Goal: Check status: Check status

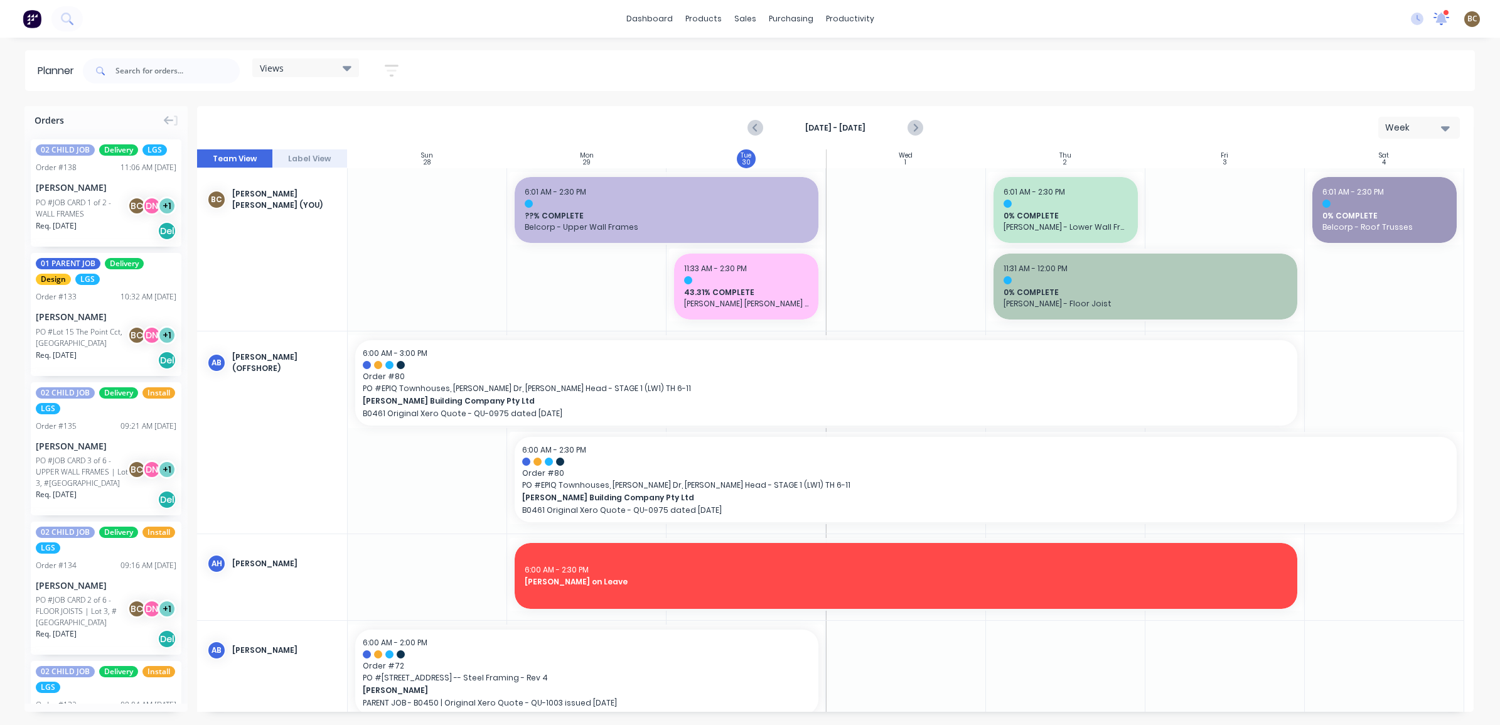
click at [1441, 16] on icon at bounding box center [1441, 18] width 11 height 10
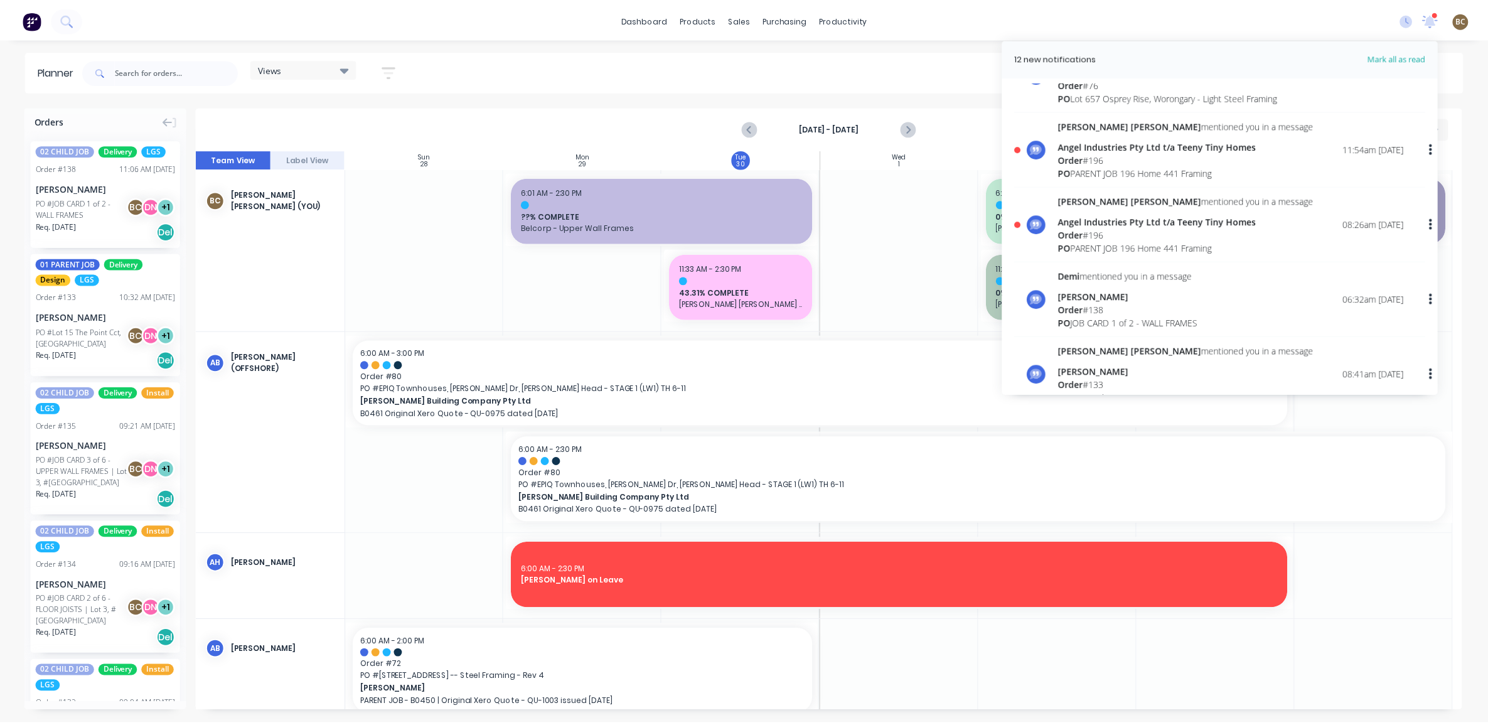
scroll to position [314, 0]
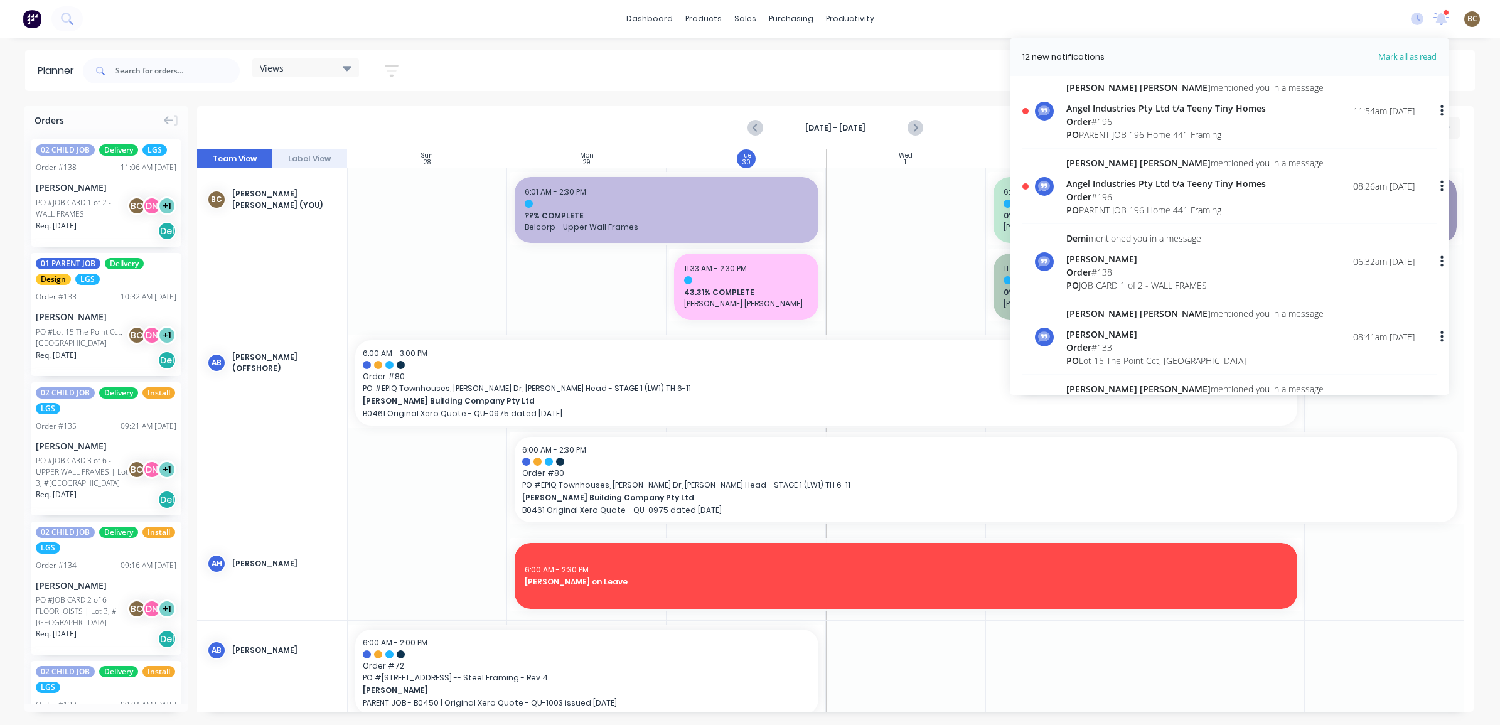
click at [1269, 205] on div "[PERSON_NAME] [PERSON_NAME] mentioned you in a message Angel Industries Pty Ltd…" at bounding box center [1240, 186] width 348 height 60
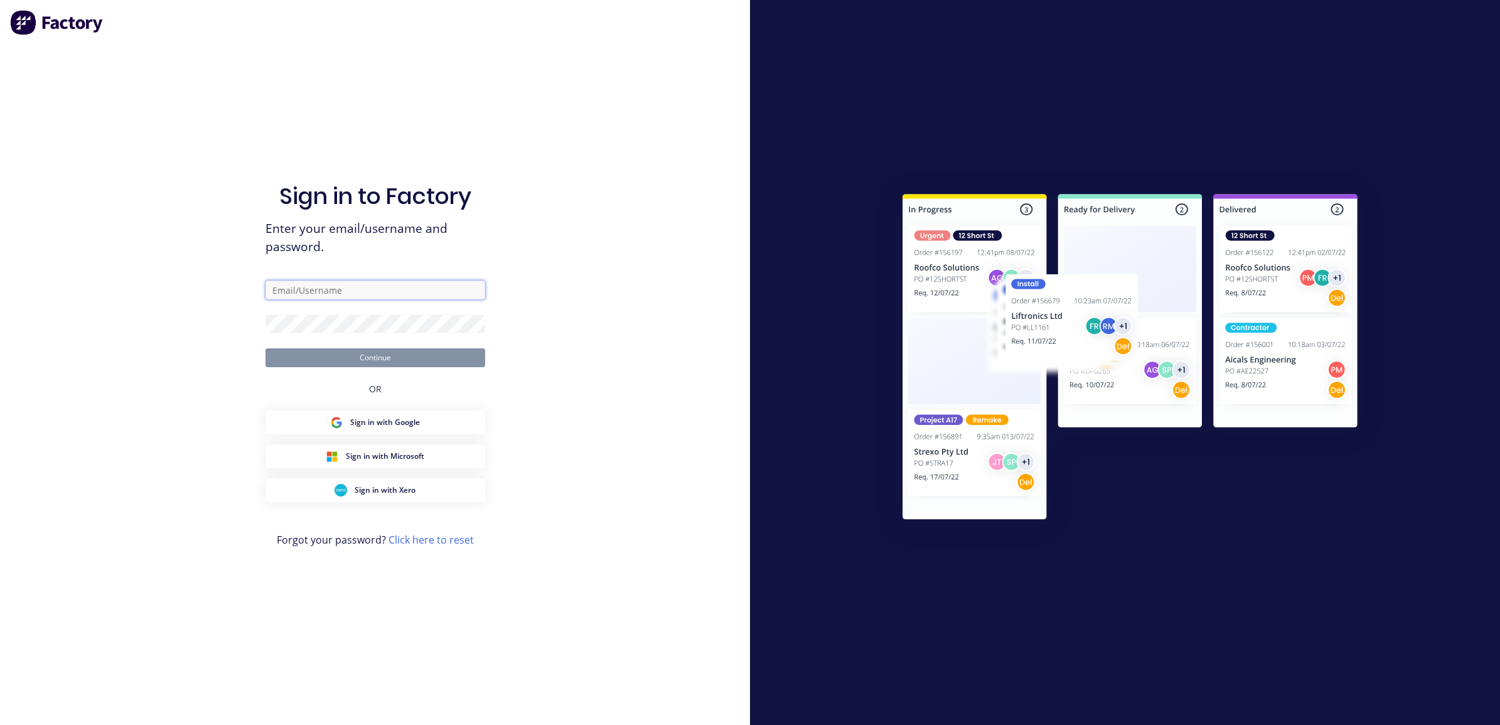
type input "[PERSON_NAME][EMAIL_ADDRESS][DOMAIN_NAME]"
click at [432, 352] on button "Continue" at bounding box center [375, 357] width 220 height 19
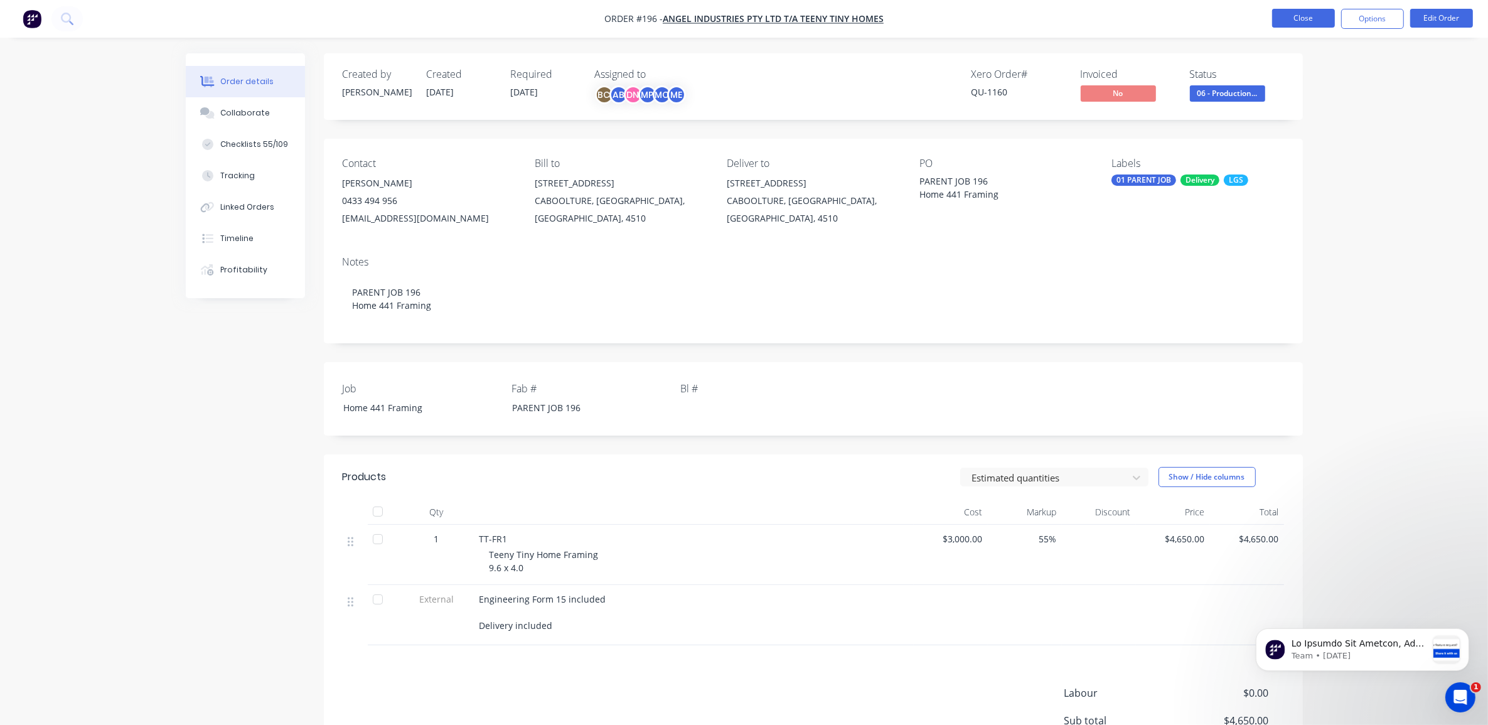
click at [1326, 14] on button "Close" at bounding box center [1303, 18] width 63 height 19
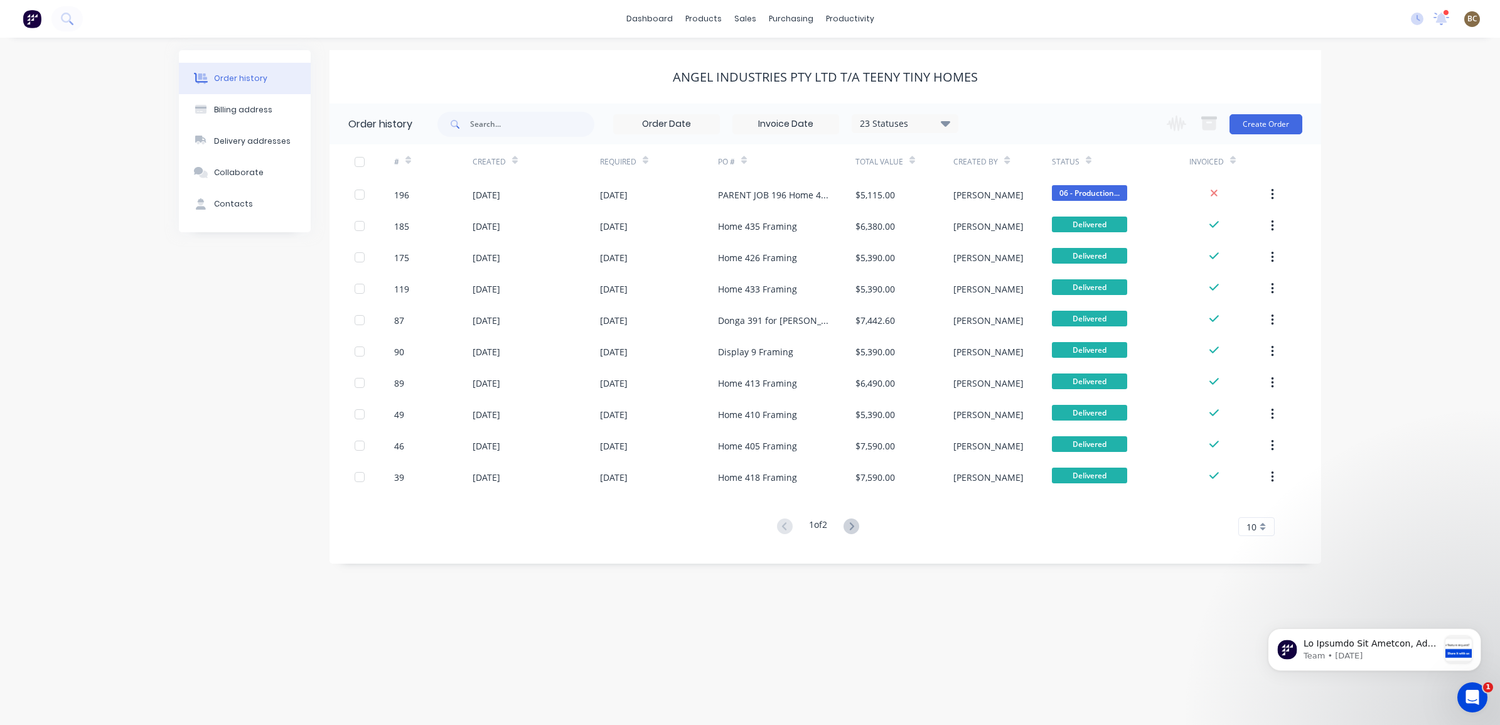
click at [1445, 13] on div at bounding box center [1446, 12] width 6 height 6
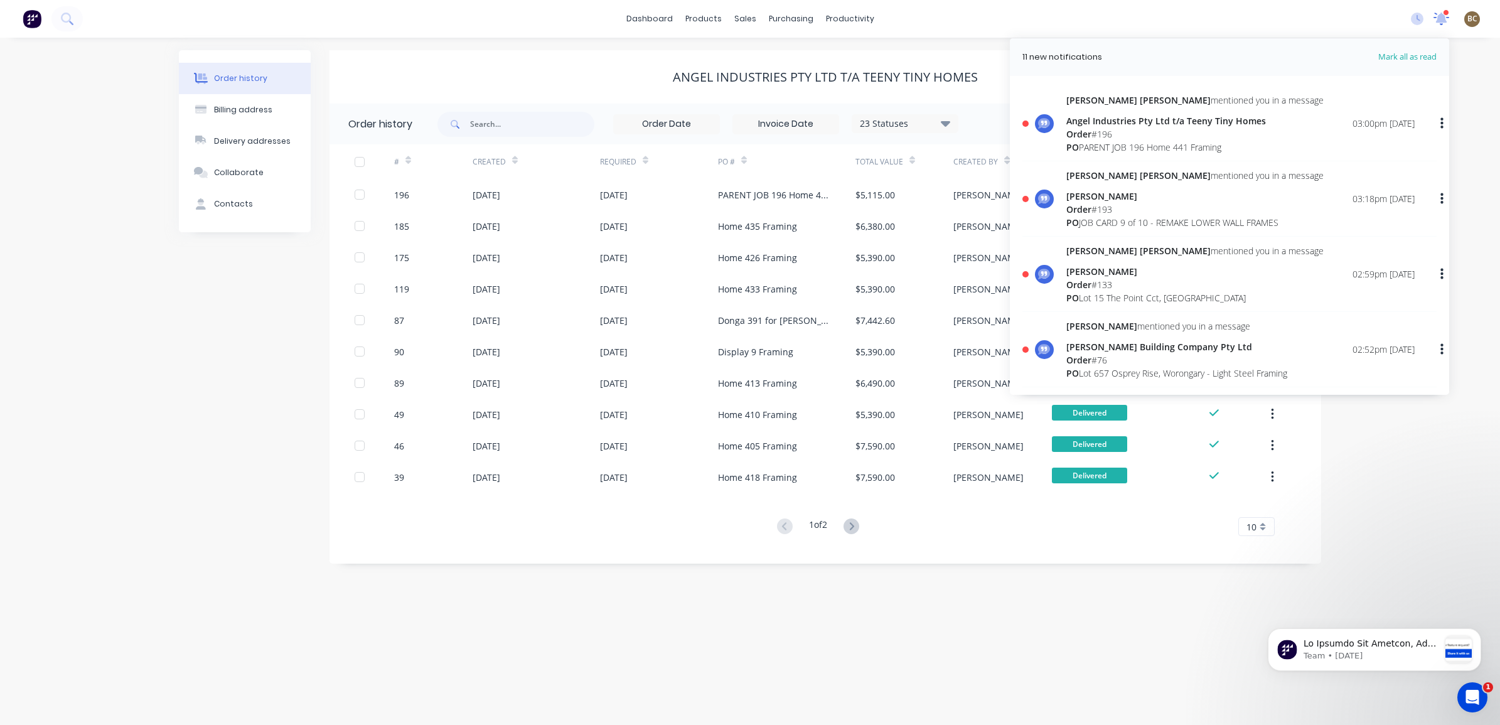
click at [1441, 16] on icon at bounding box center [1441, 18] width 11 height 10
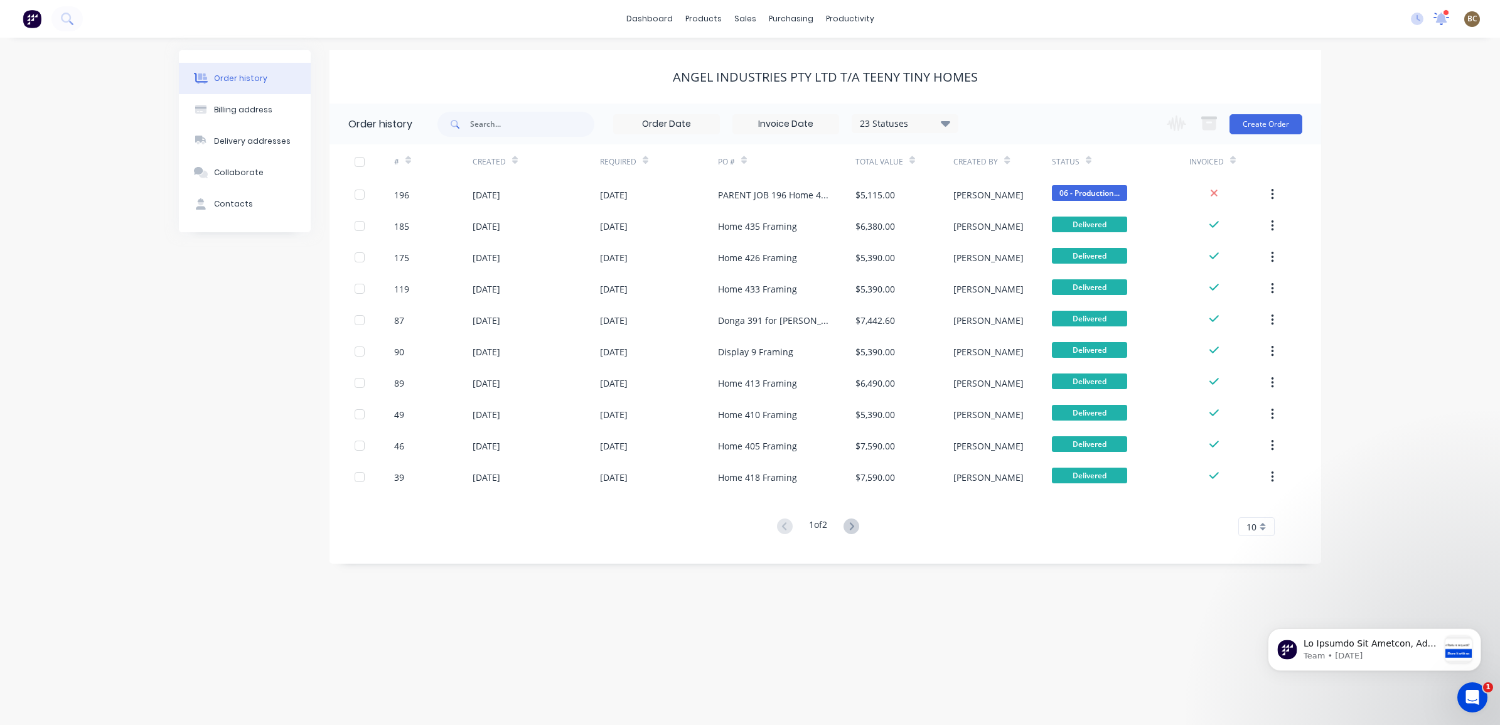
click at [1441, 16] on icon at bounding box center [1441, 17] width 11 height 11
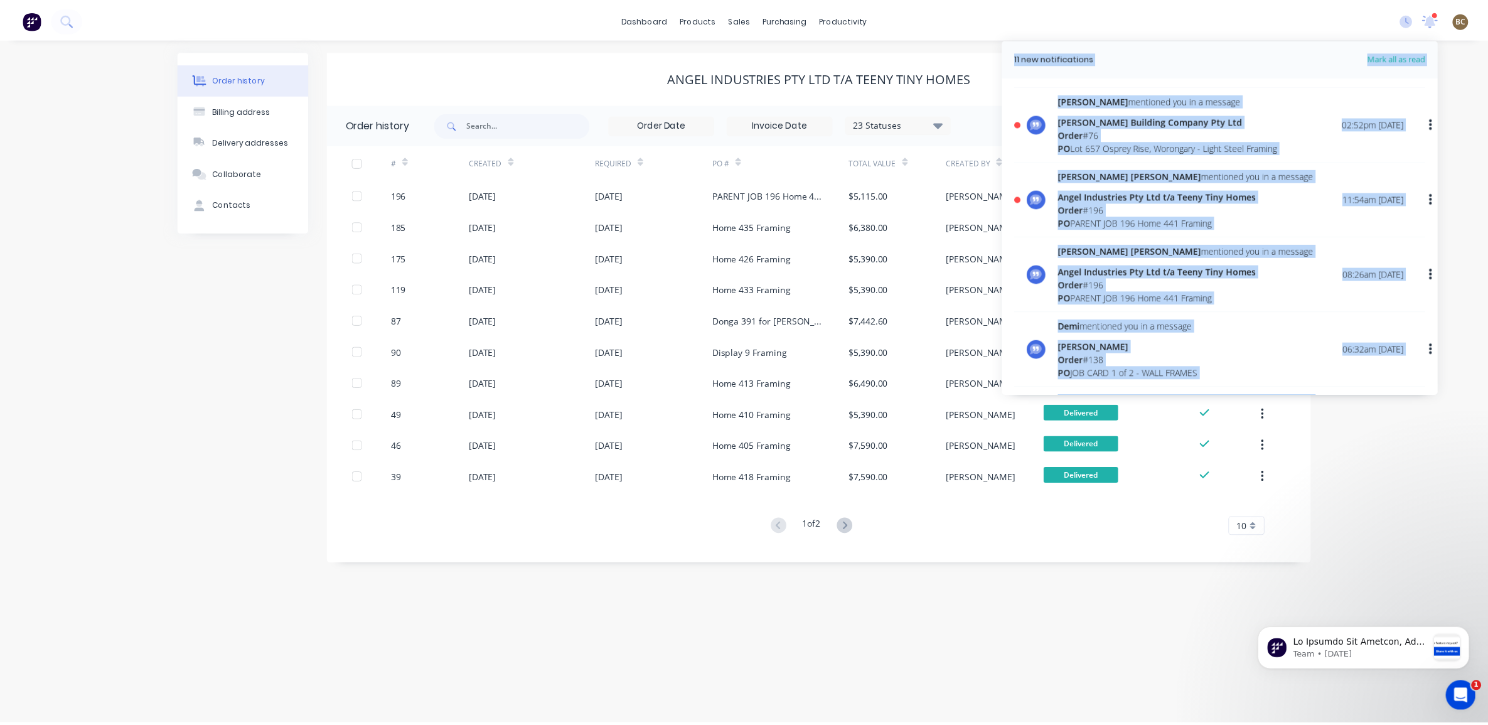
scroll to position [235, 0]
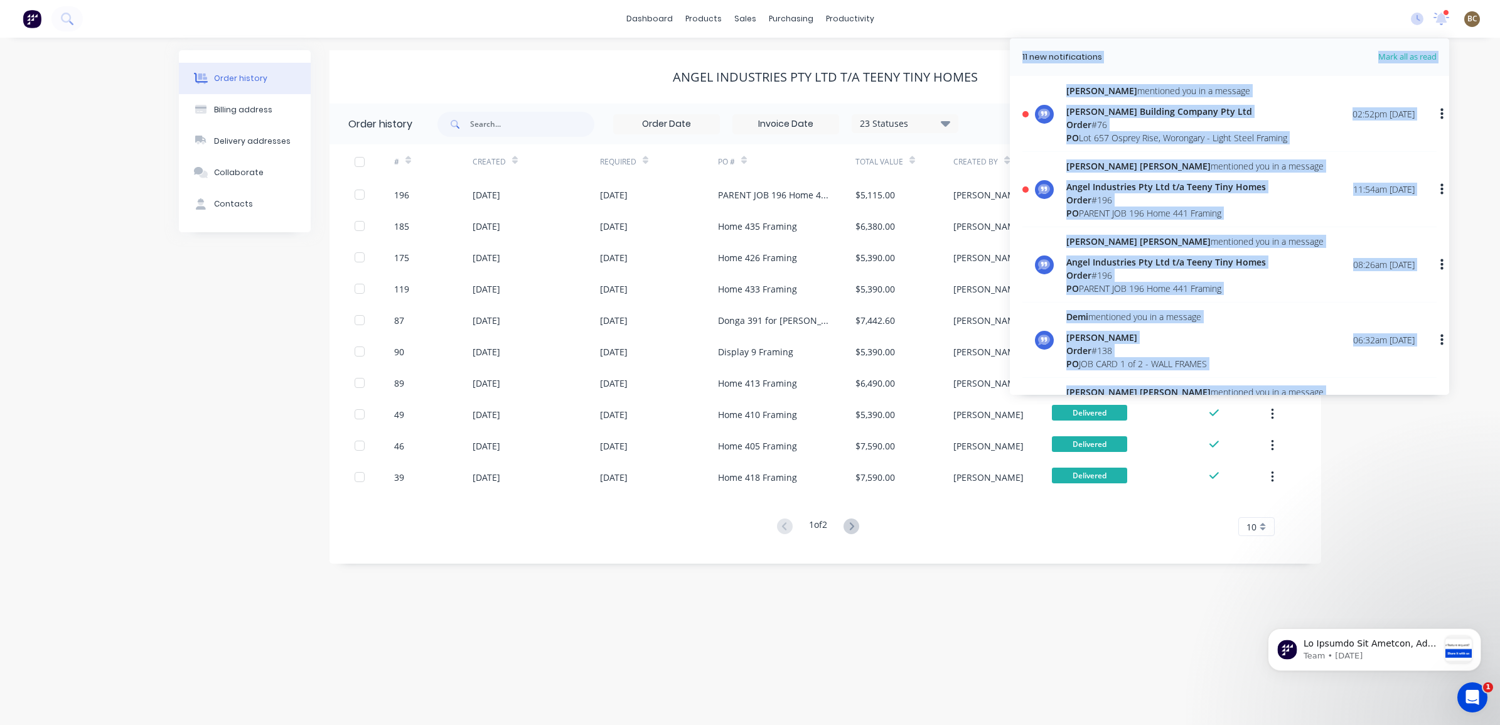
click at [1162, 218] on div "PO PARENT JOB 196 Home 441 Framing" at bounding box center [1194, 212] width 257 height 13
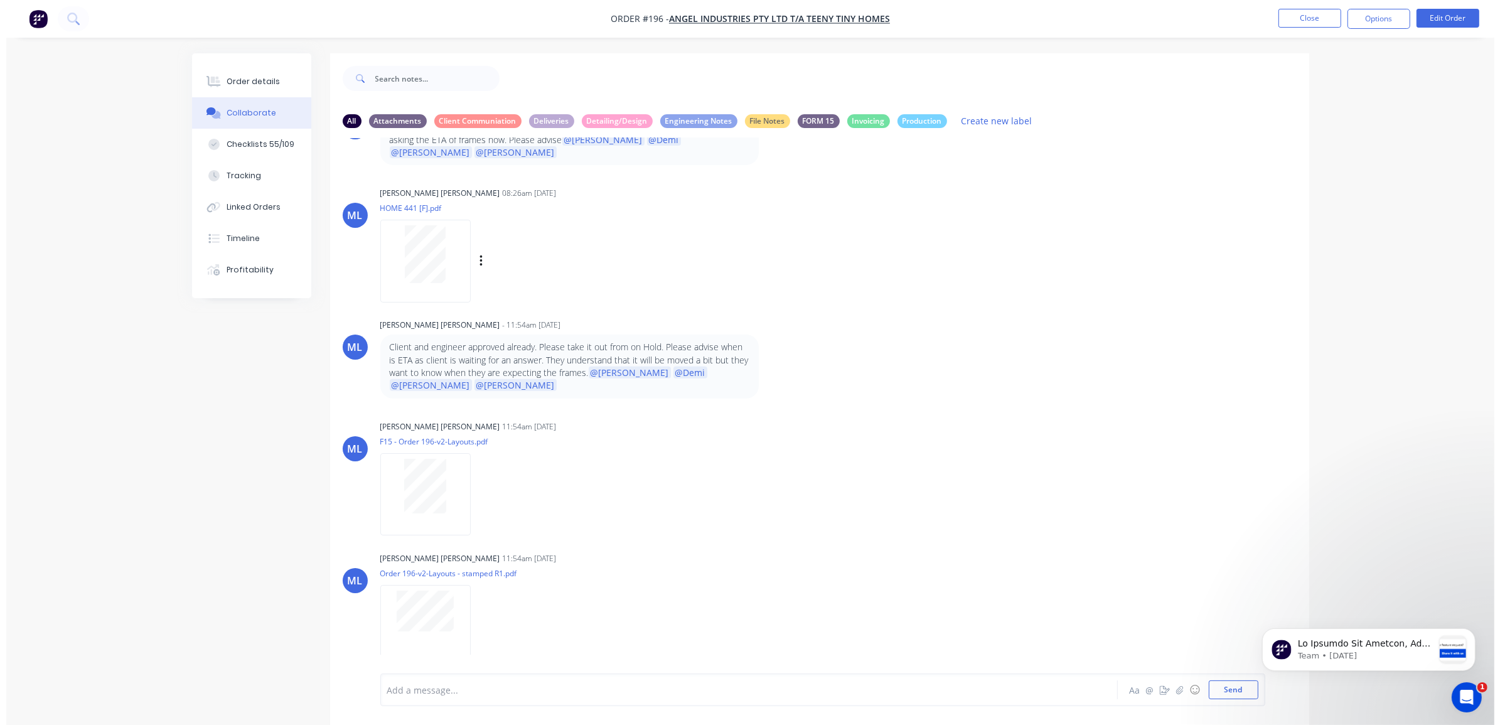
scroll to position [716, 0]
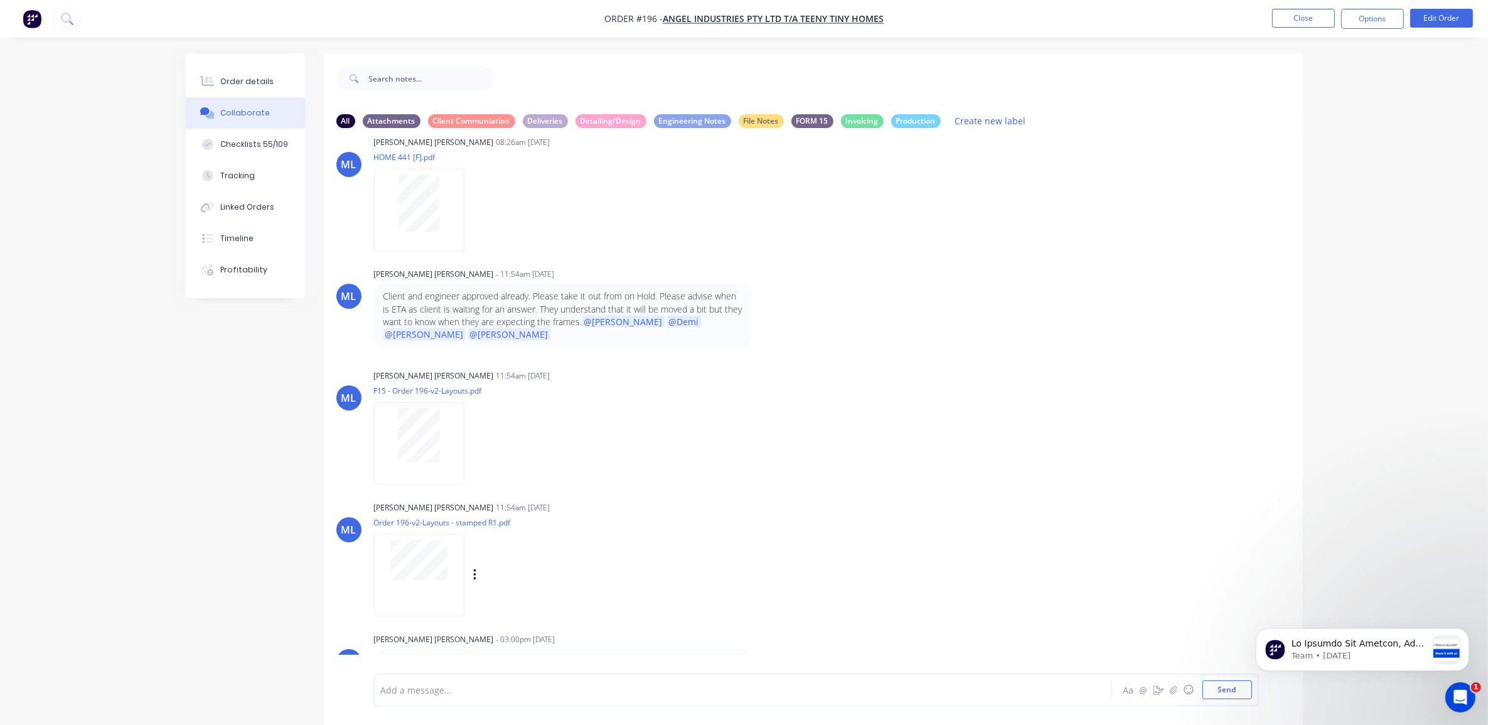
click at [720, 537] on div "[PERSON_NAME] [PERSON_NAME] 11:54am [DATE] Order 196-v2-Layouts - stamped R1.pd…" at bounding box center [570, 554] width 392 height 113
drag, startPoint x: 553, startPoint y: 648, endPoint x: 635, endPoint y: 653, distance: 82.4
click at [635, 653] on div "All Attachments Client Communiation Deliveries Detailing/Design Engineering Not…" at bounding box center [813, 424] width 979 height 640
drag, startPoint x: 635, startPoint y: 653, endPoint x: 829, endPoint y: 579, distance: 207.6
click at [829, 579] on div "ML [PERSON_NAME] [PERSON_NAME] 11:54am [DATE] Order 196-v2-Layouts - stamped R1…" at bounding box center [813, 554] width 979 height 113
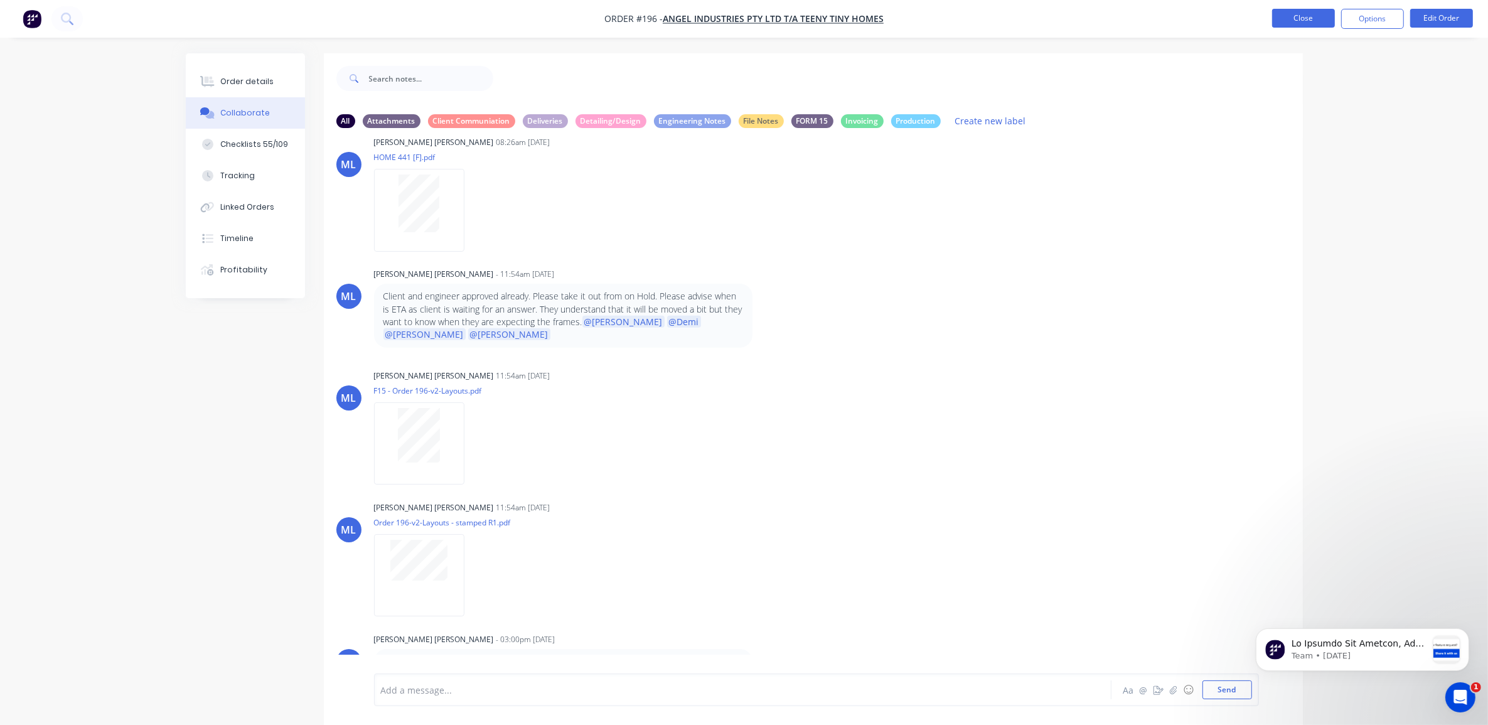
click at [1323, 13] on button "Close" at bounding box center [1303, 18] width 63 height 19
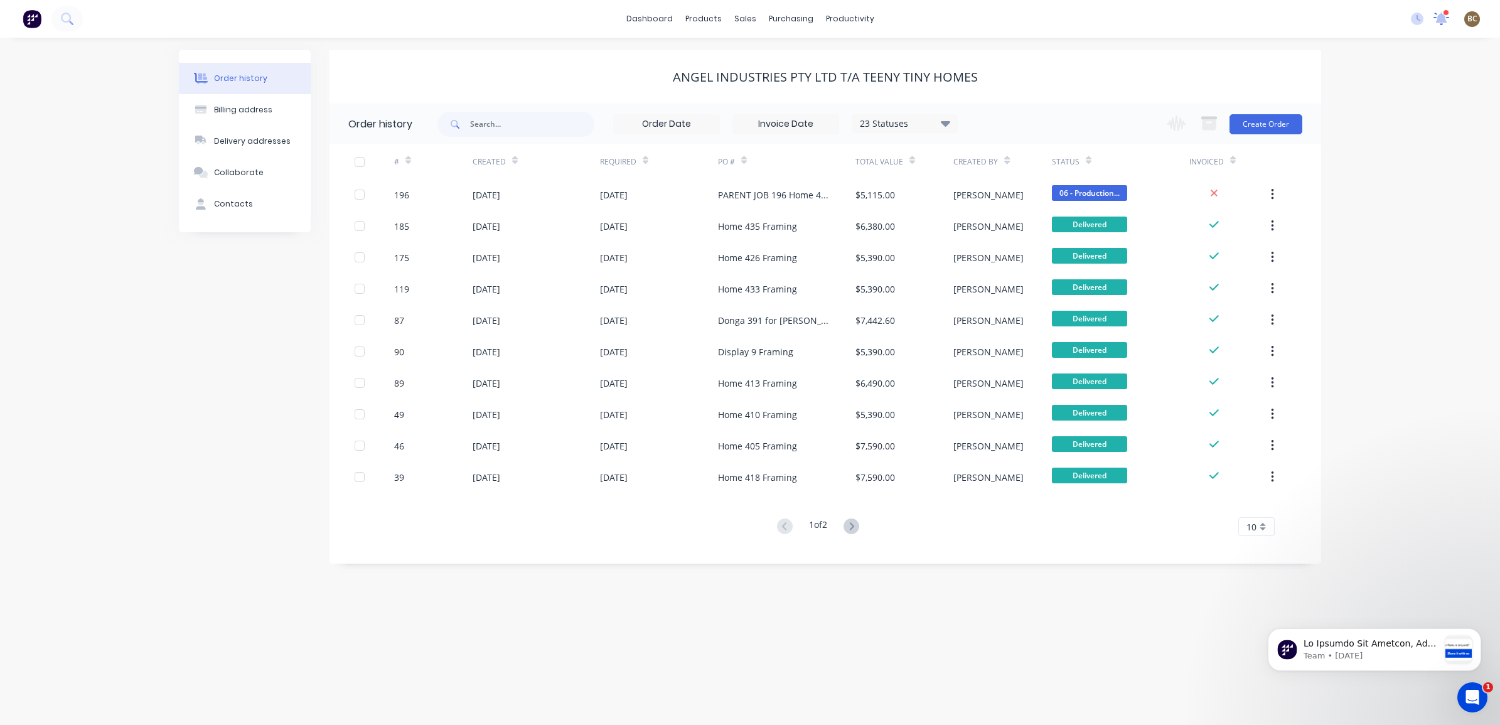
click at [1436, 23] on icon at bounding box center [1441, 18] width 16 height 13
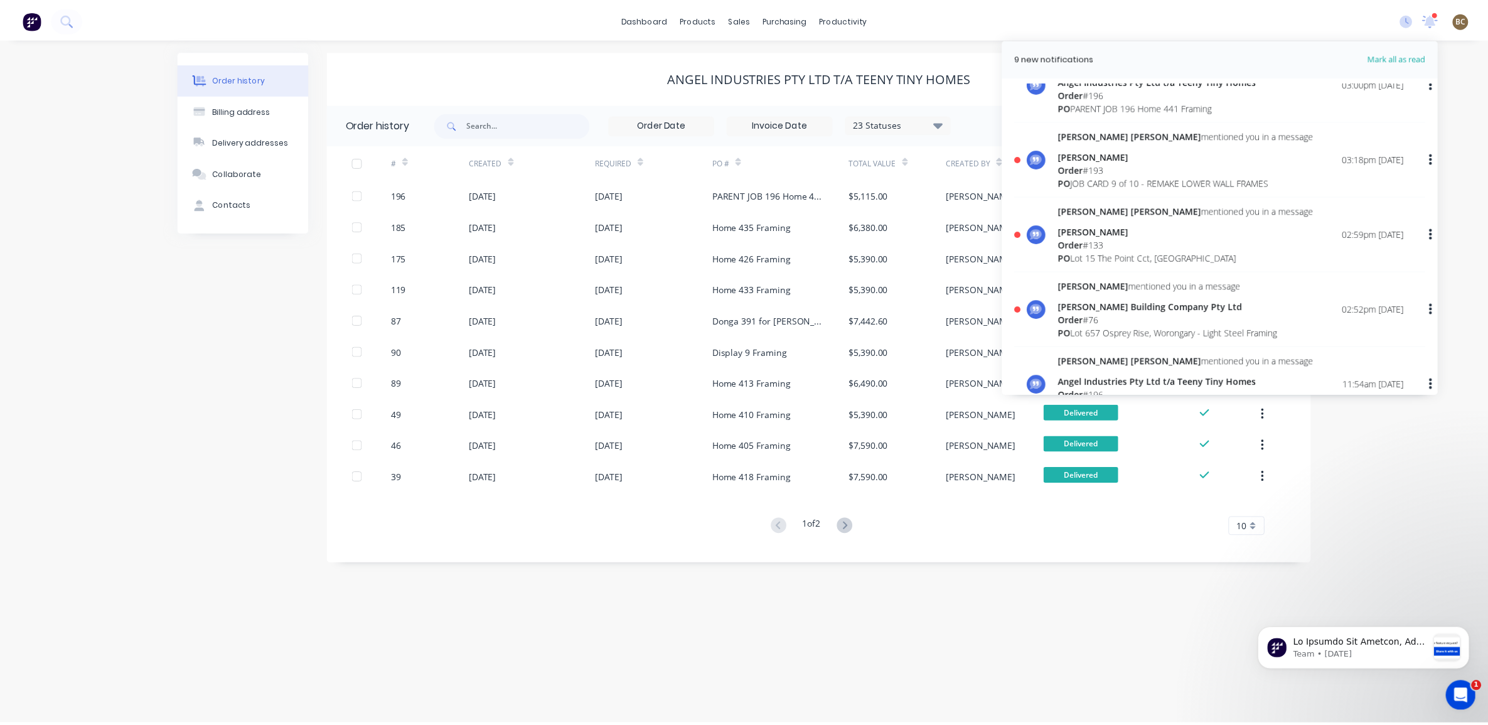
scroll to position [78, 0]
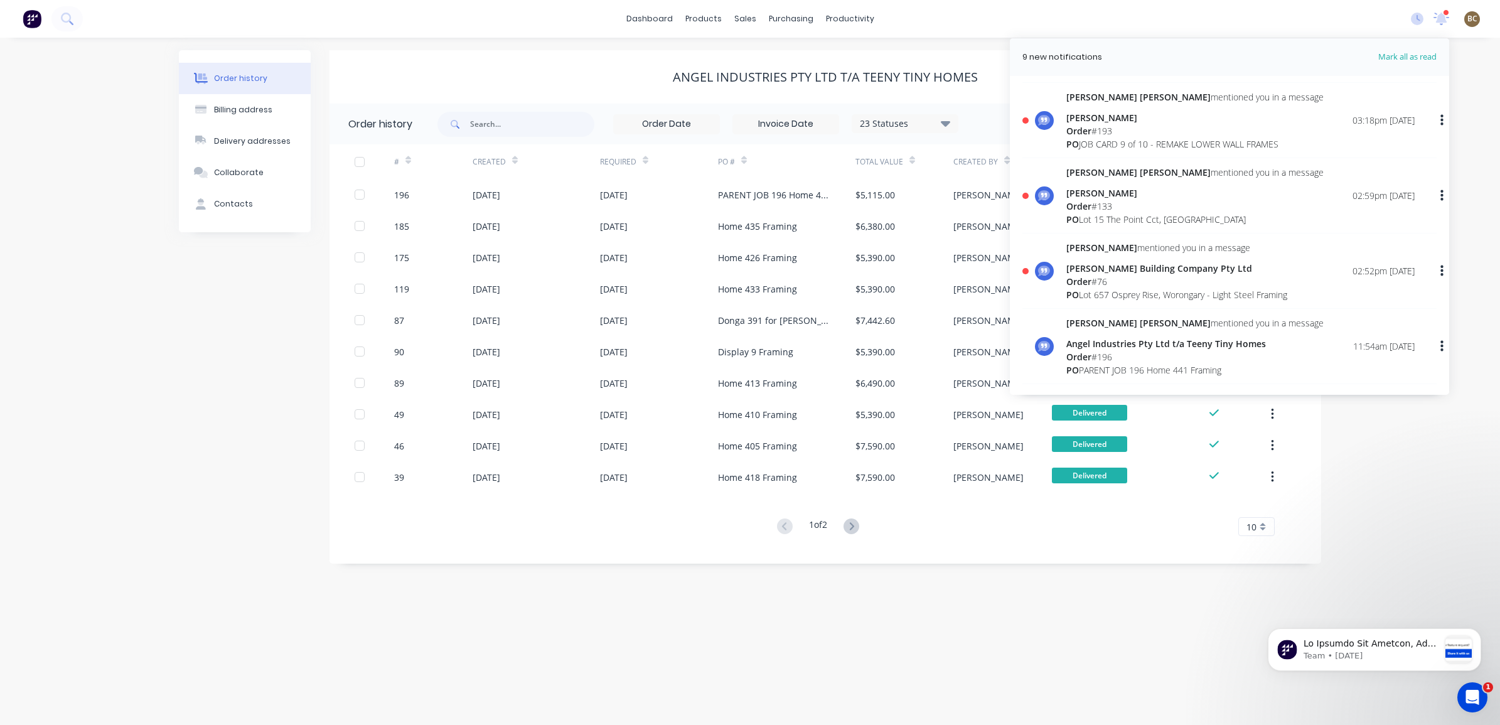
click at [1200, 290] on div "PO Lot 657 Osprey Rise, Worongary - Light Steel Framing" at bounding box center [1176, 294] width 221 height 13
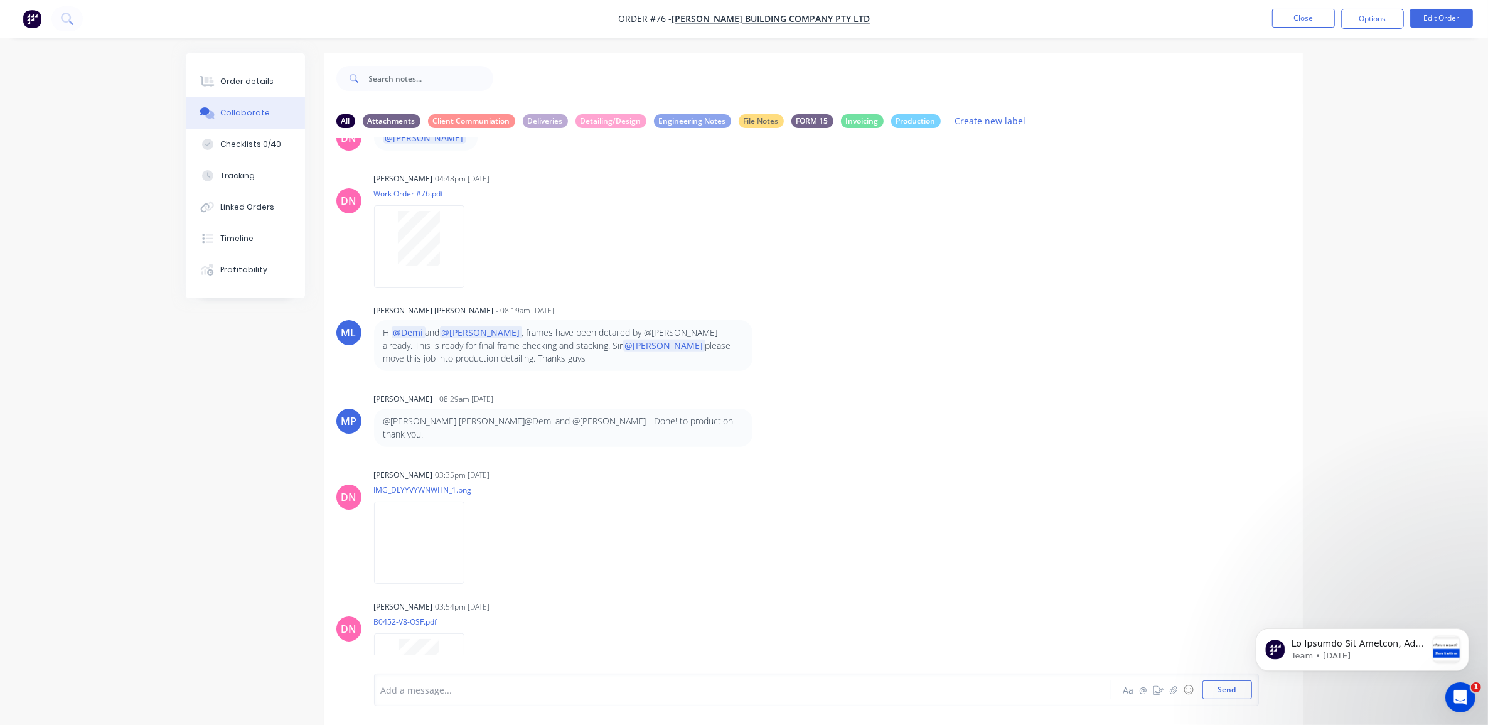
scroll to position [1746, 0]
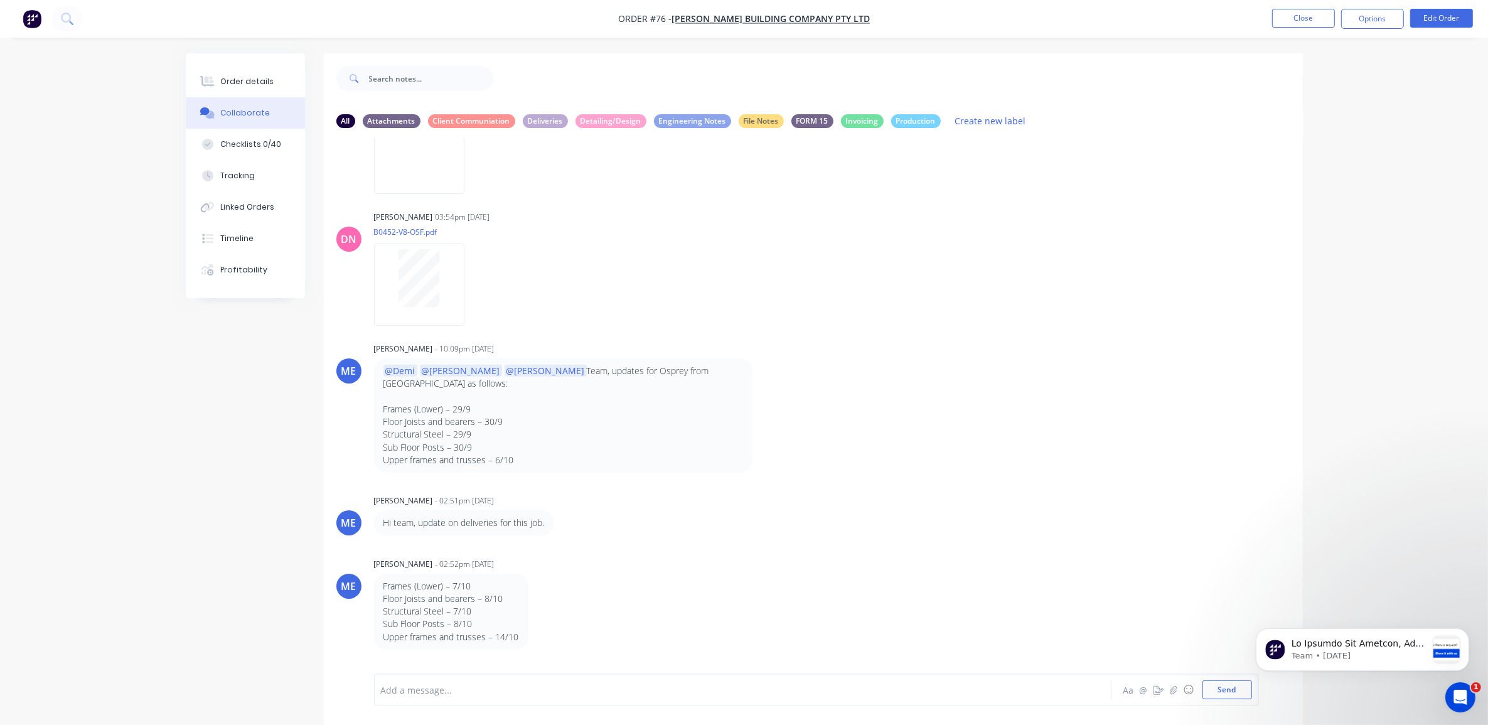
click at [962, 491] on div "ME [PERSON_NAME] - 02:51pm [DATE] Hi team, update on deliveries for this job." at bounding box center [813, 513] width 979 height 44
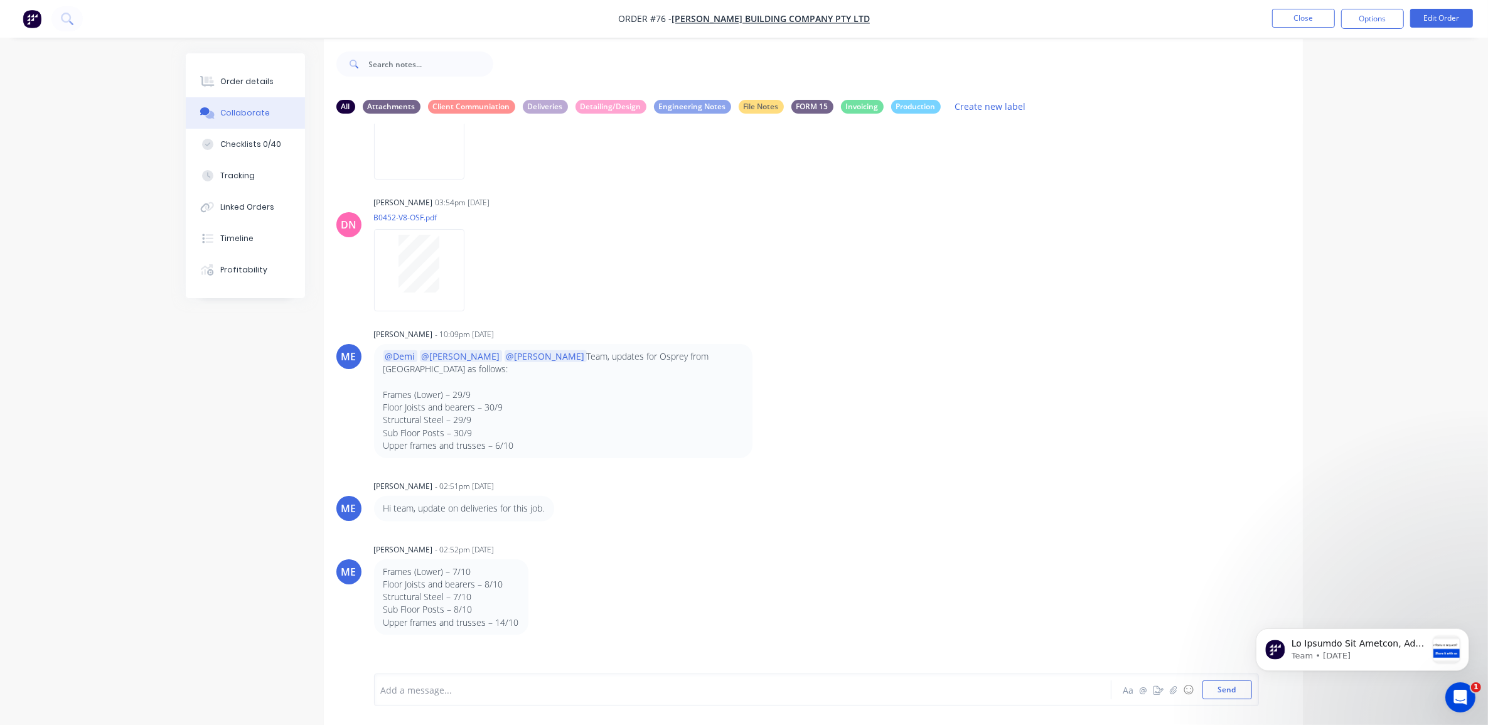
scroll to position [19, 0]
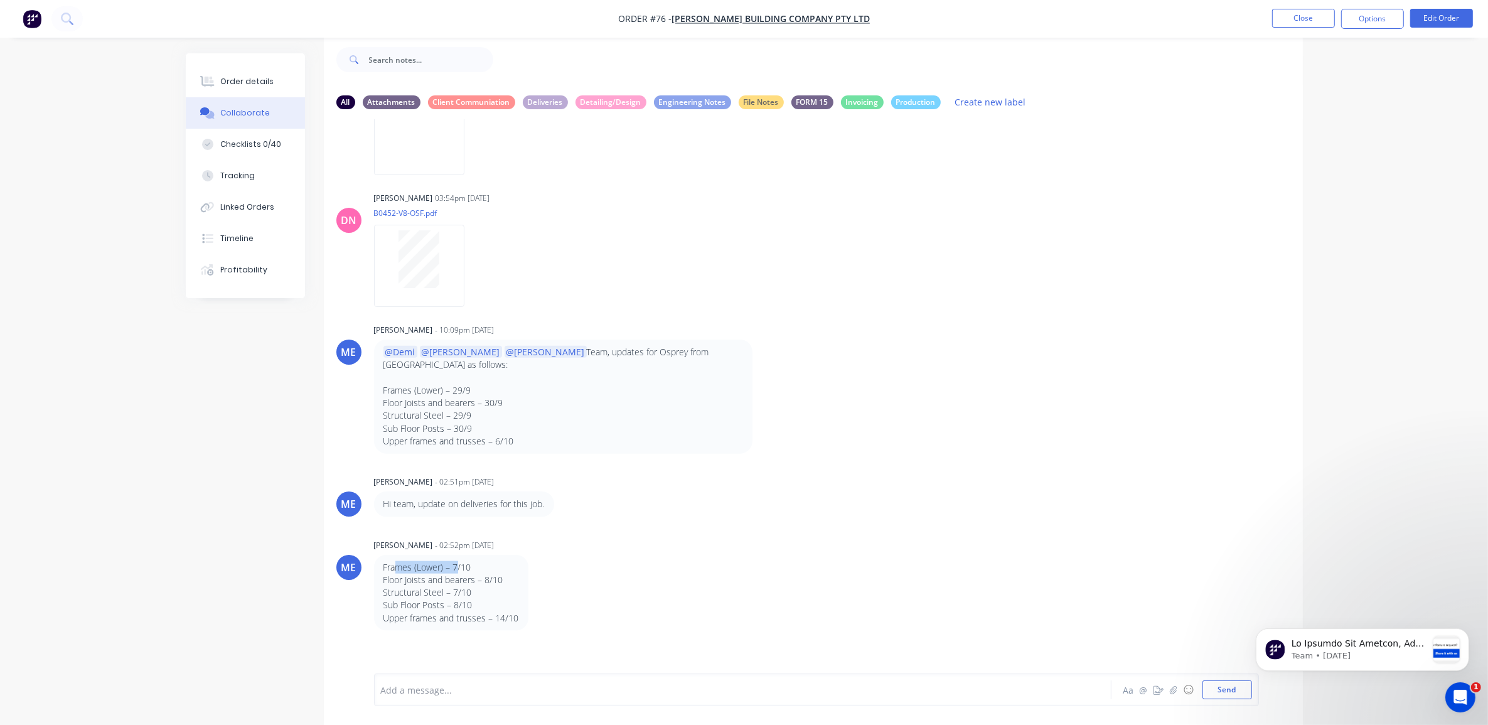
drag, startPoint x: 393, startPoint y: 528, endPoint x: 457, endPoint y: 531, distance: 63.4
click at [457, 561] on p "Frames (Lower) – 7/10" at bounding box center [451, 567] width 136 height 13
click at [814, 19] on span "[PERSON_NAME] Building Company Pty Ltd" at bounding box center [770, 19] width 198 height 12
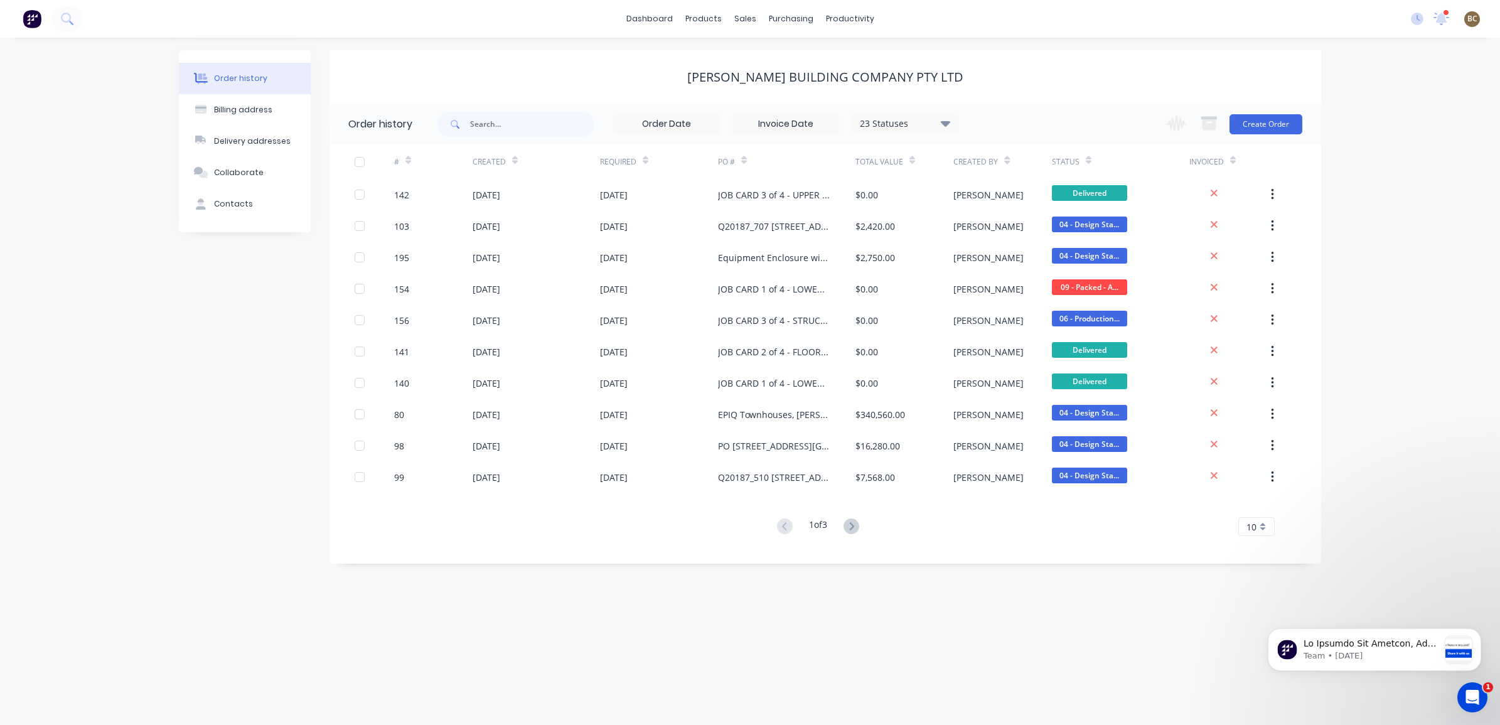
click at [264, 77] on button "Order history" at bounding box center [245, 78] width 132 height 31
click at [931, 120] on div "23 Statuses" at bounding box center [904, 124] width 105 height 14
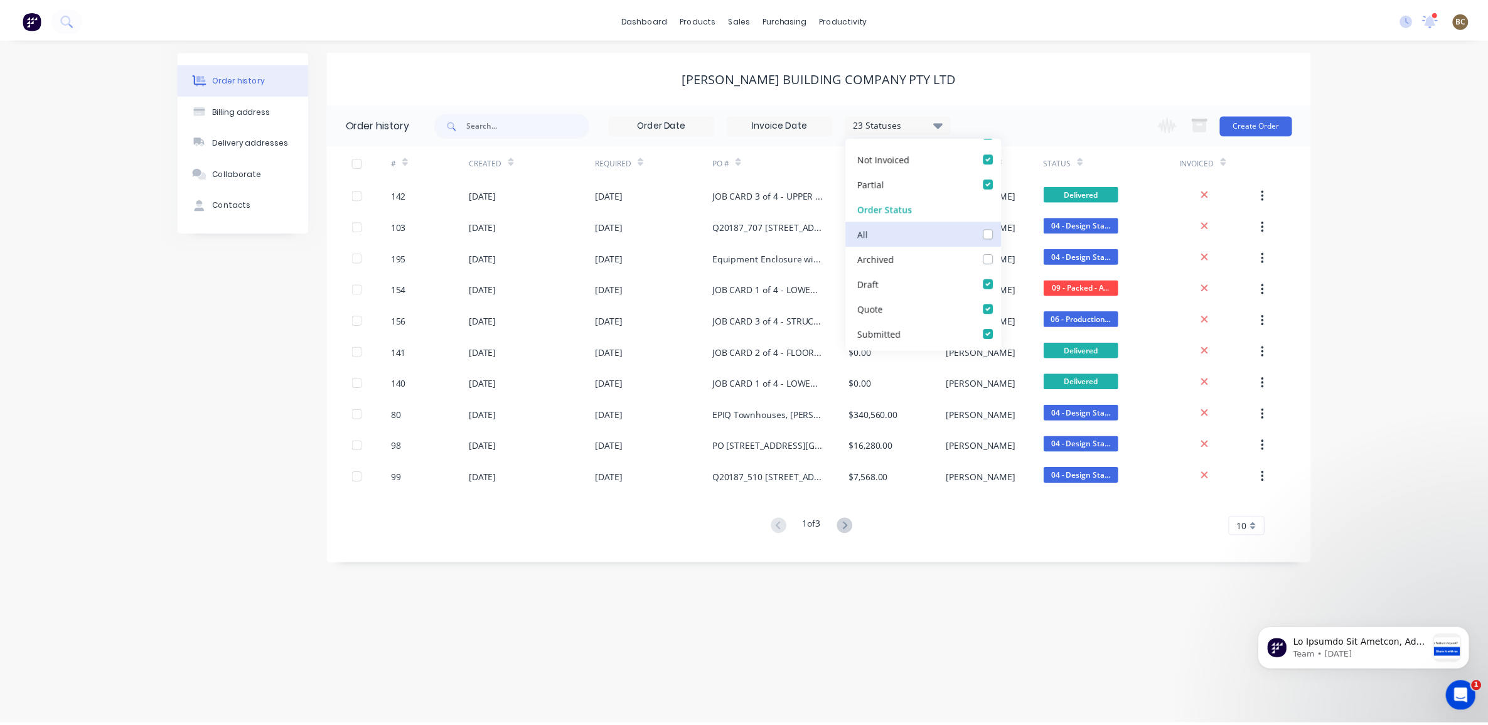
scroll to position [78, 0]
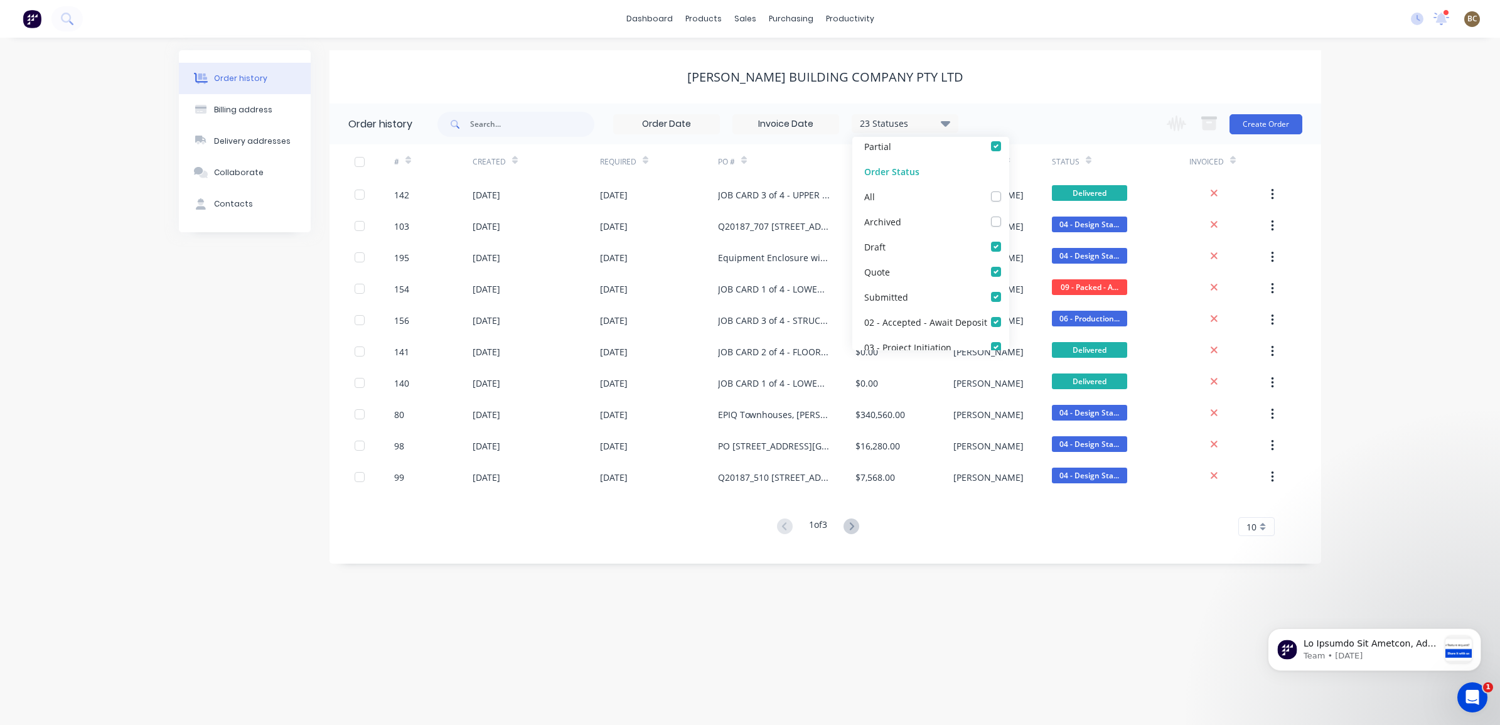
click at [970, 180] on div "Order Status" at bounding box center [930, 171] width 157 height 25
click at [962, 187] on div "All" at bounding box center [930, 196] width 157 height 25
drag, startPoint x: 974, startPoint y: 195, endPoint x: 981, endPoint y: 195, distance: 6.9
click at [975, 195] on div "All" at bounding box center [930, 196] width 157 height 25
click at [1008, 190] on label at bounding box center [1008, 190] width 0 height 0
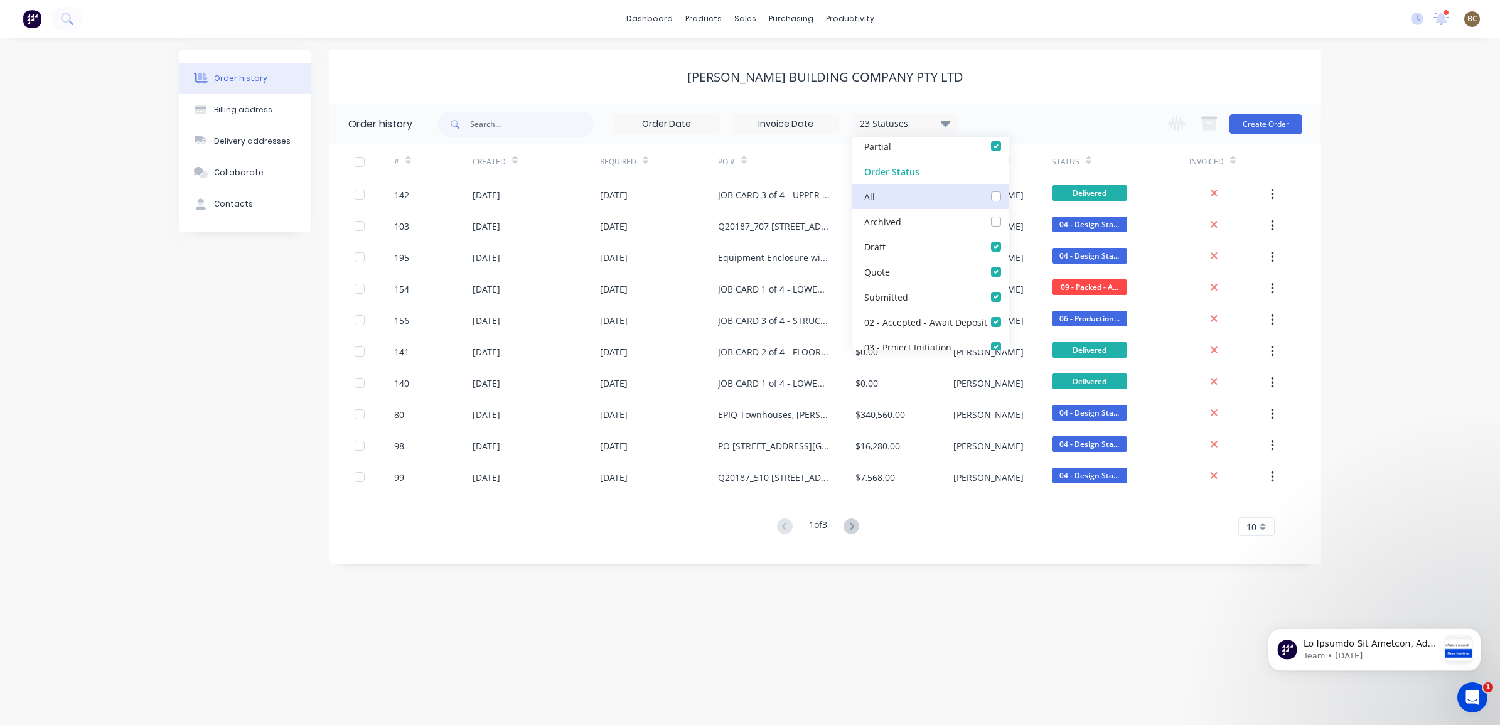
click at [1008, 195] on input "checkbox" at bounding box center [1013, 196] width 10 height 12
checkbox input "true"
click at [943, 519] on div "1 of 3 10 5 10 15 20 25 30 35" at bounding box center [817, 527] width 976 height 18
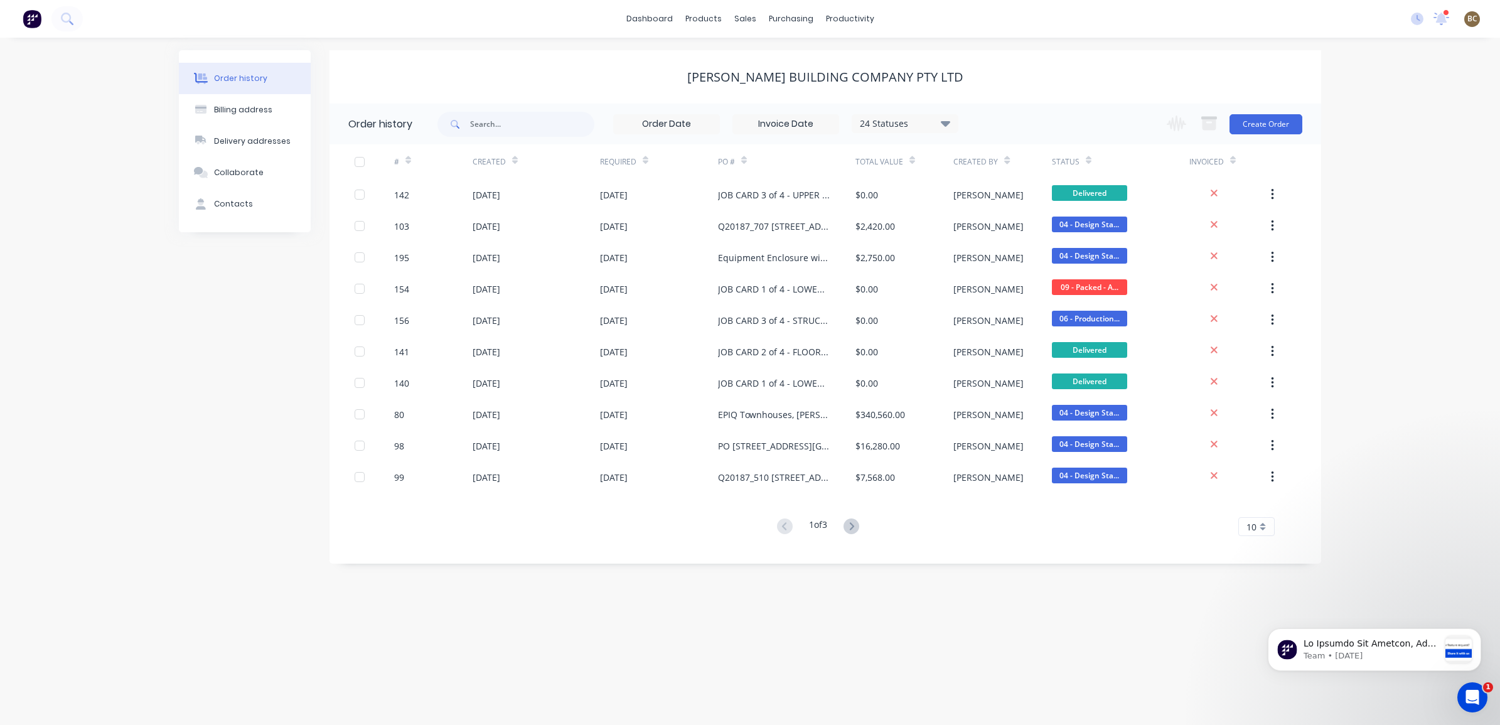
click at [739, 73] on div "[PERSON_NAME] Building Company Pty Ltd" at bounding box center [825, 77] width 276 height 15
click at [242, 107] on div "Billing address" at bounding box center [243, 109] width 58 height 11
select select "AU"
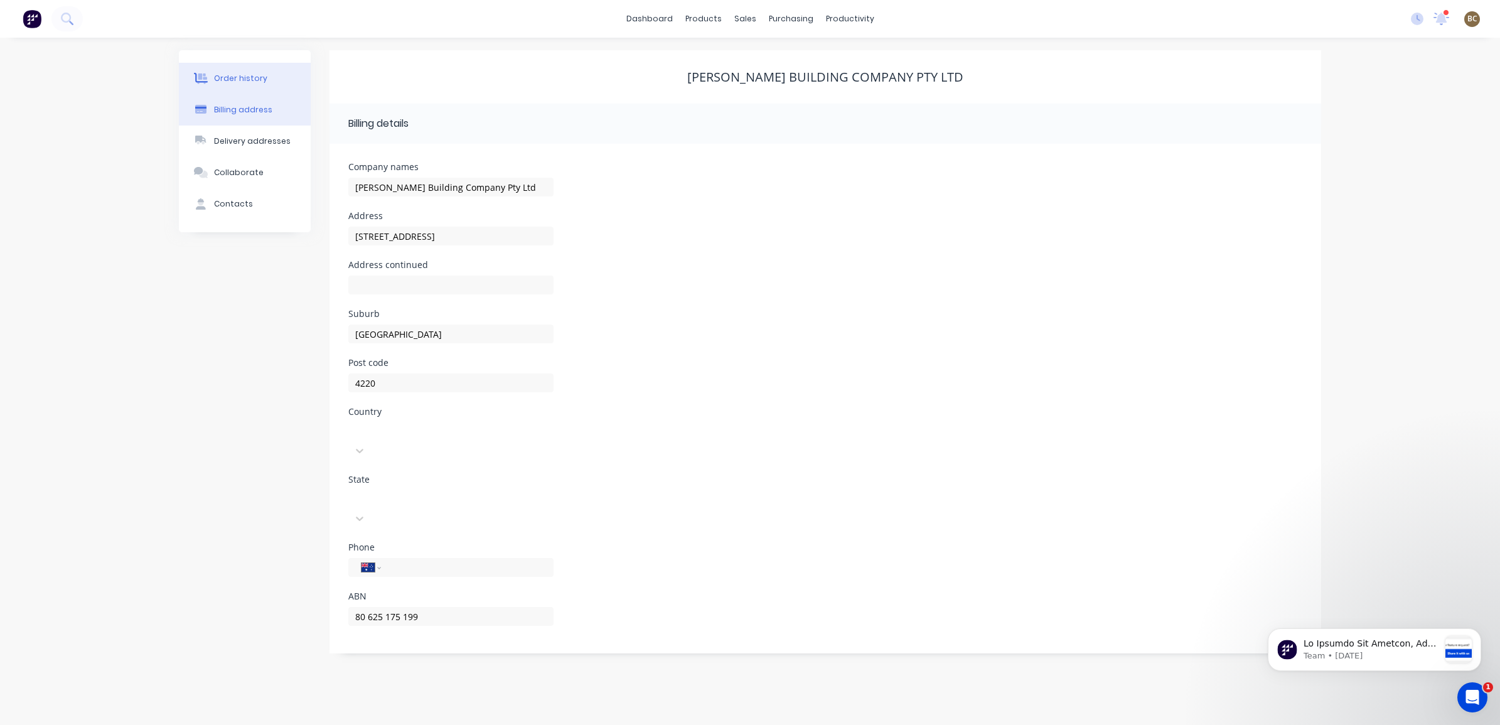
click at [267, 78] on button "Order history" at bounding box center [245, 78] width 132 height 31
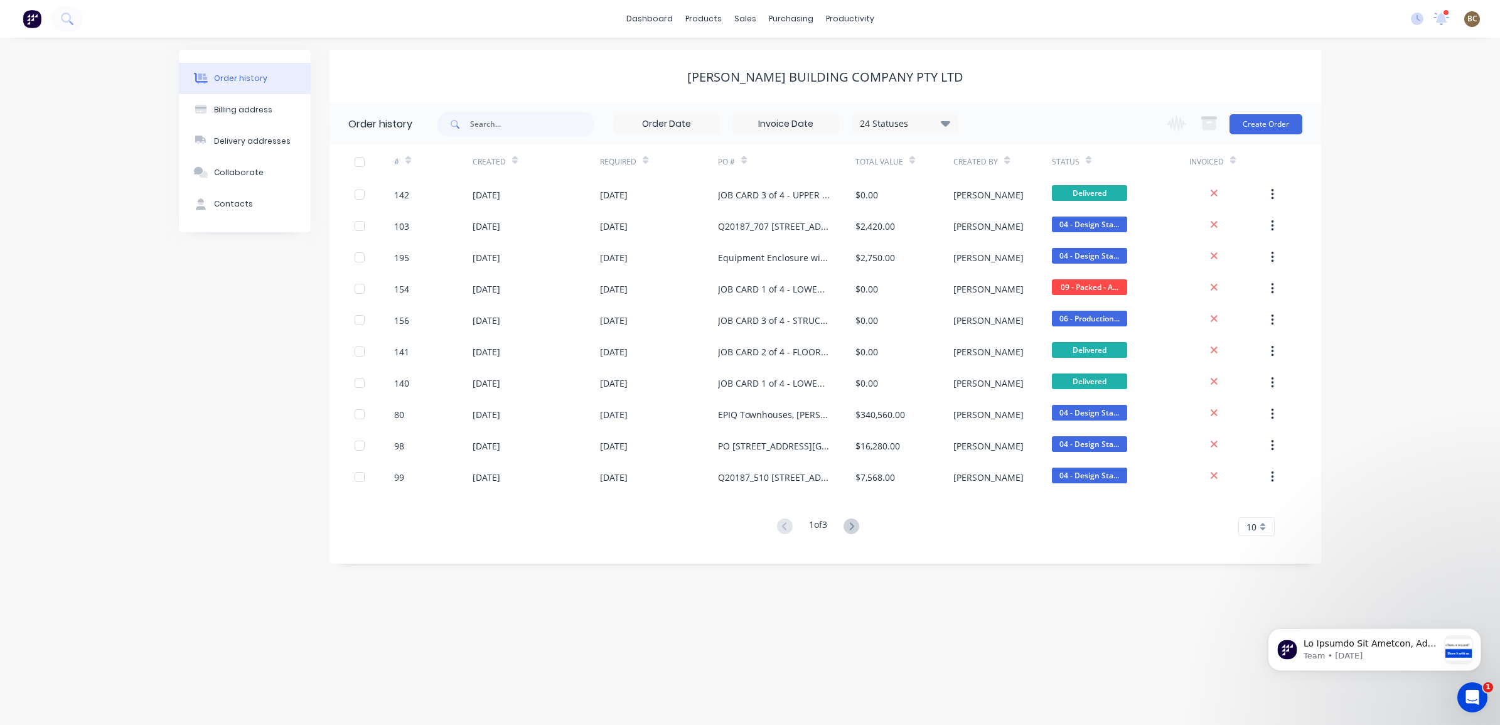
click at [259, 79] on div "Order history" at bounding box center [240, 78] width 53 height 11
click at [257, 130] on button "Delivery addresses" at bounding box center [245, 141] width 132 height 31
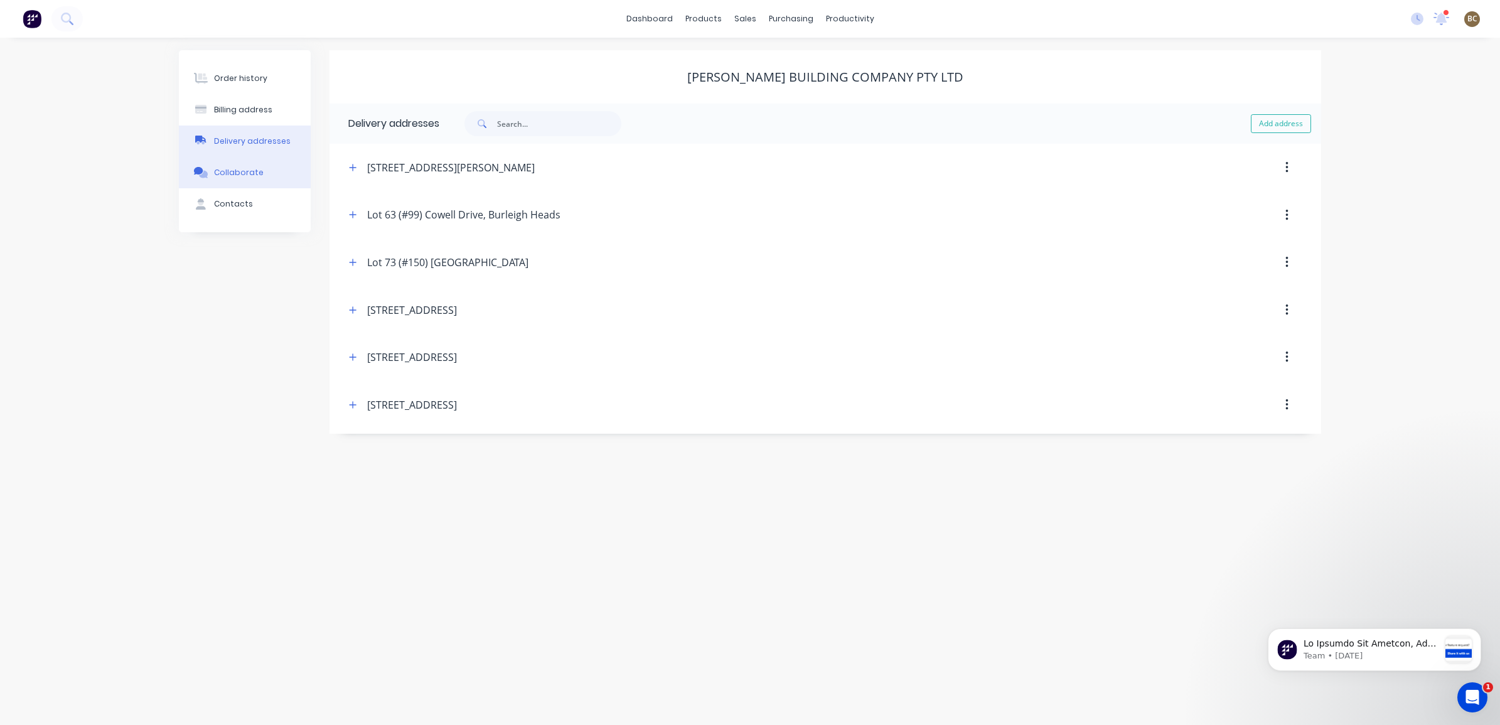
click at [243, 167] on div "Collaborate" at bounding box center [239, 172] width 50 height 11
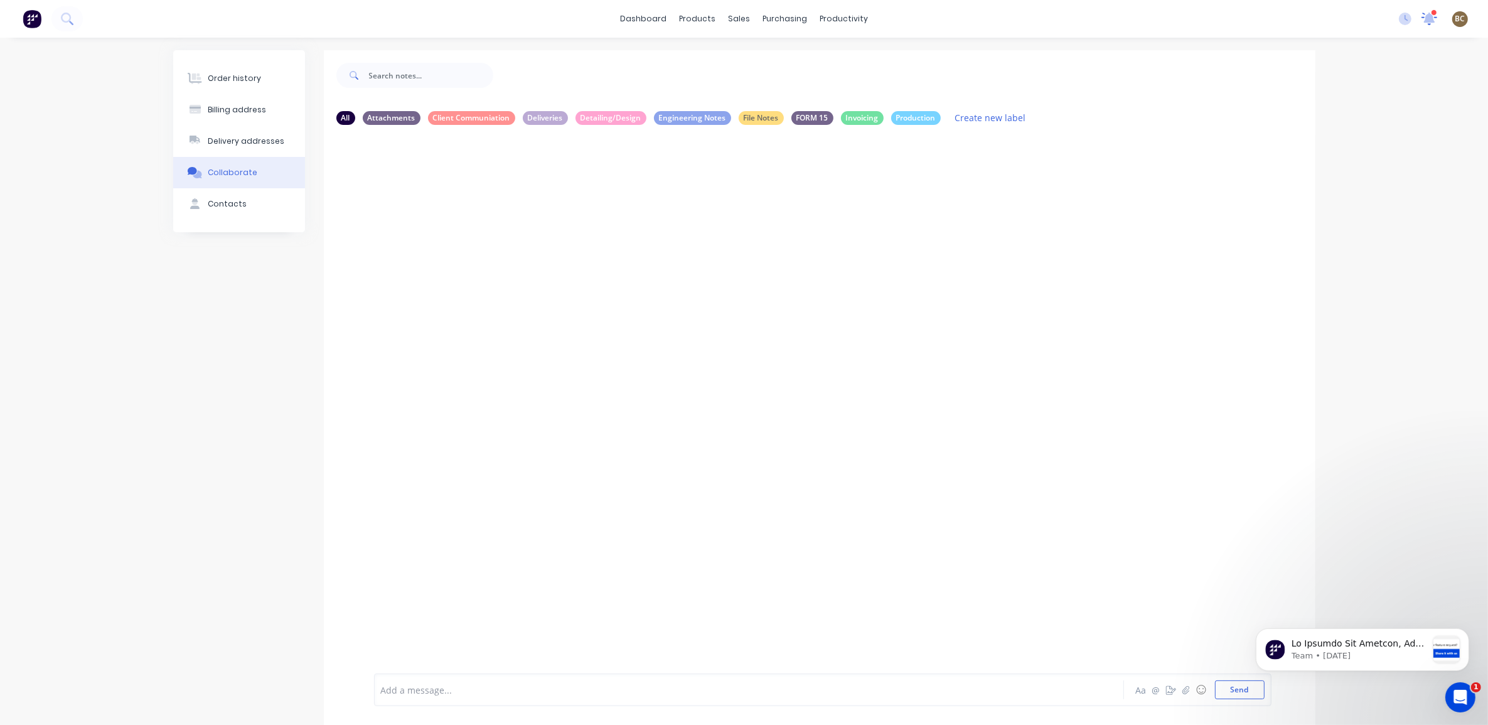
click at [1426, 19] on icon at bounding box center [1429, 17] width 13 height 12
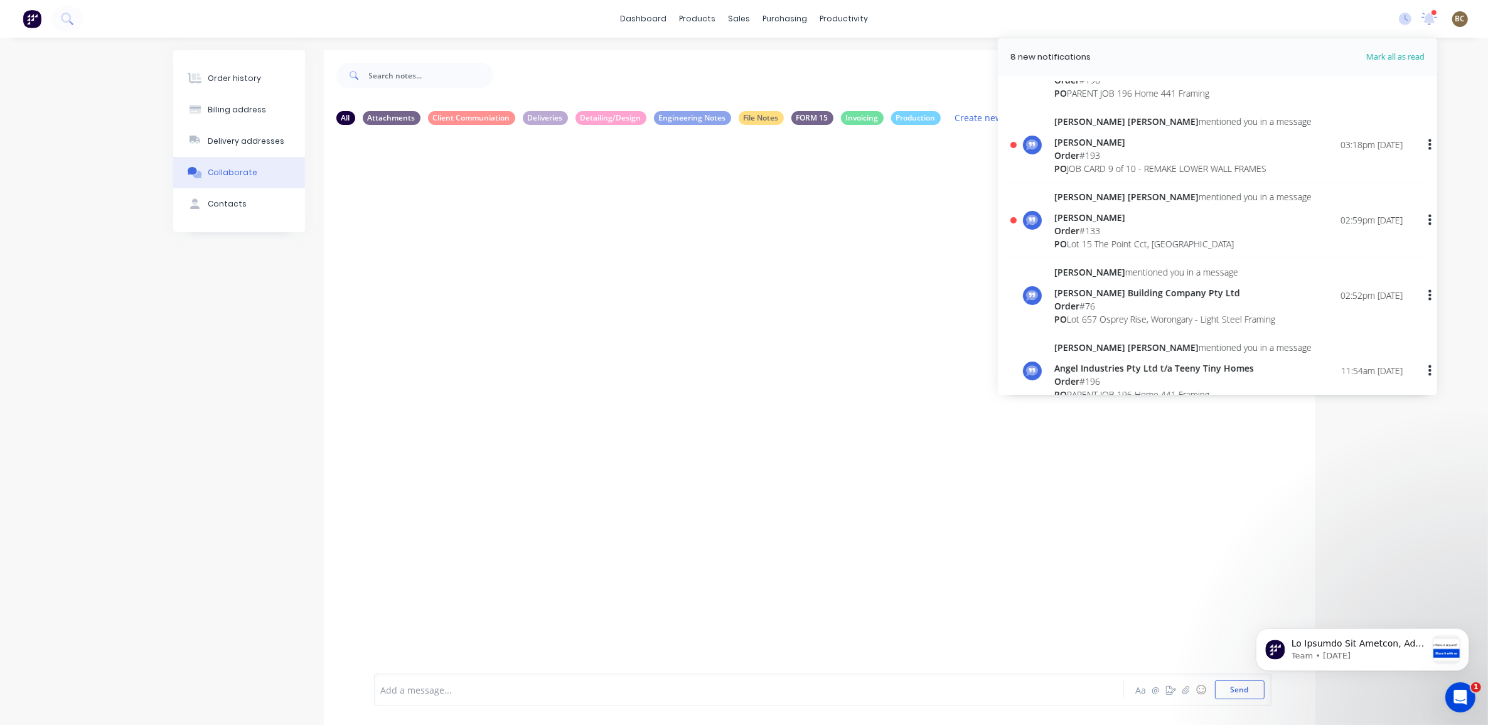
scroll to position [78, 0]
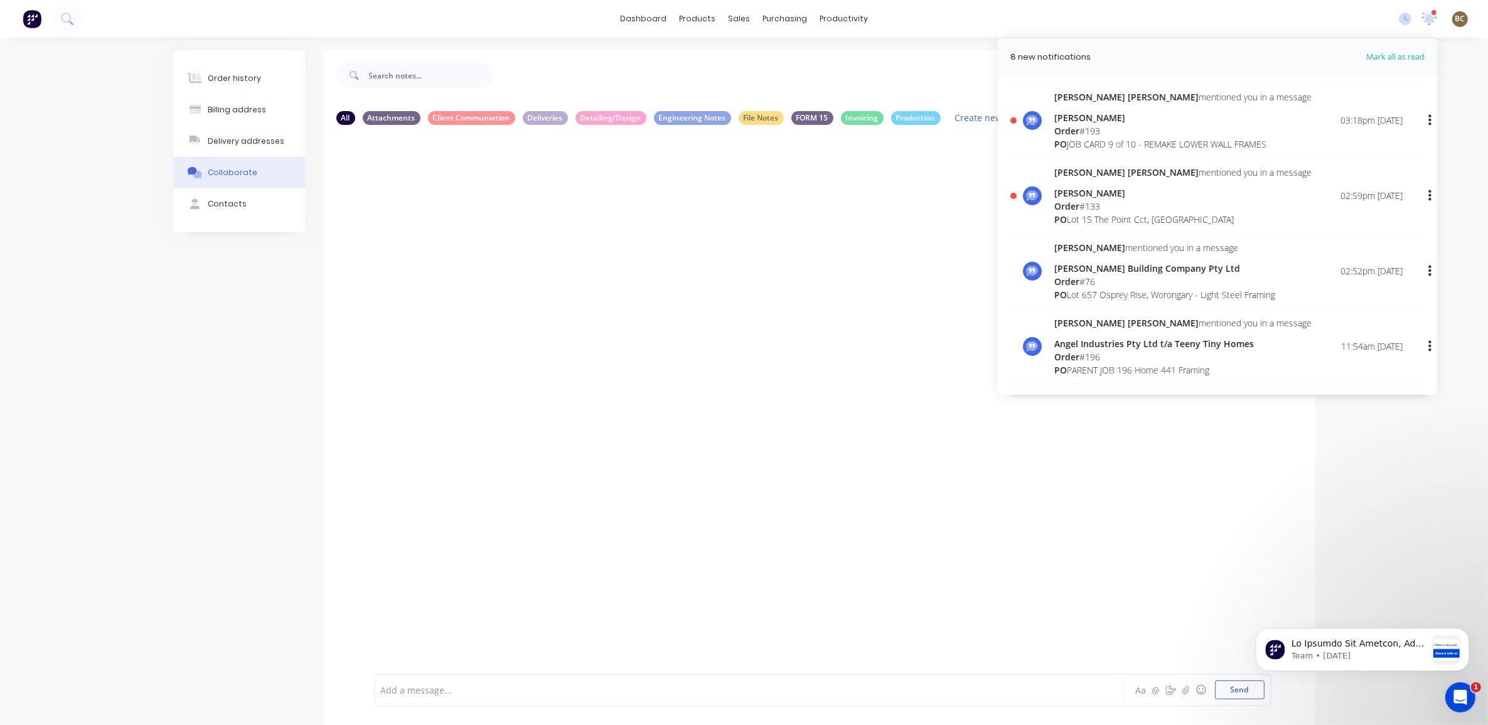
click at [1231, 284] on div "Order # 76" at bounding box center [1164, 281] width 221 height 13
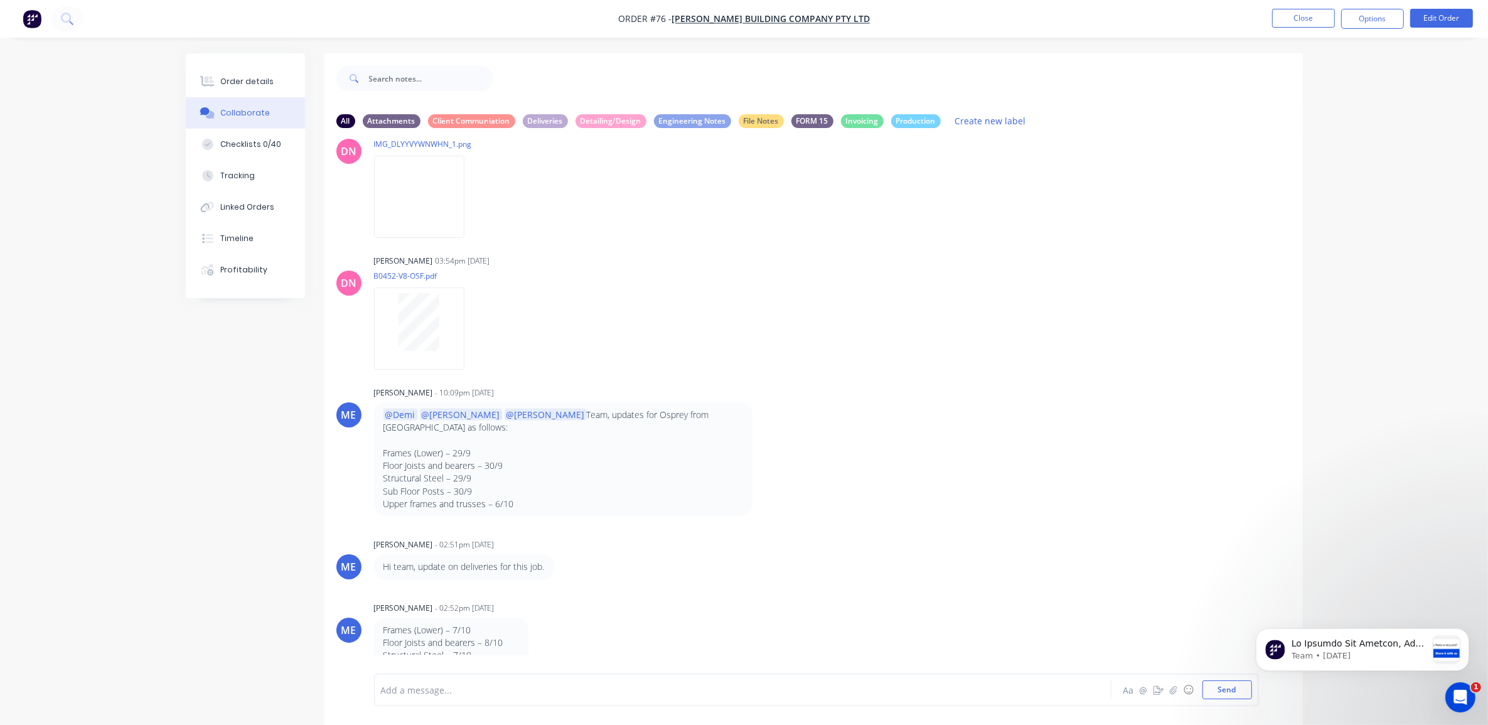
scroll to position [1746, 0]
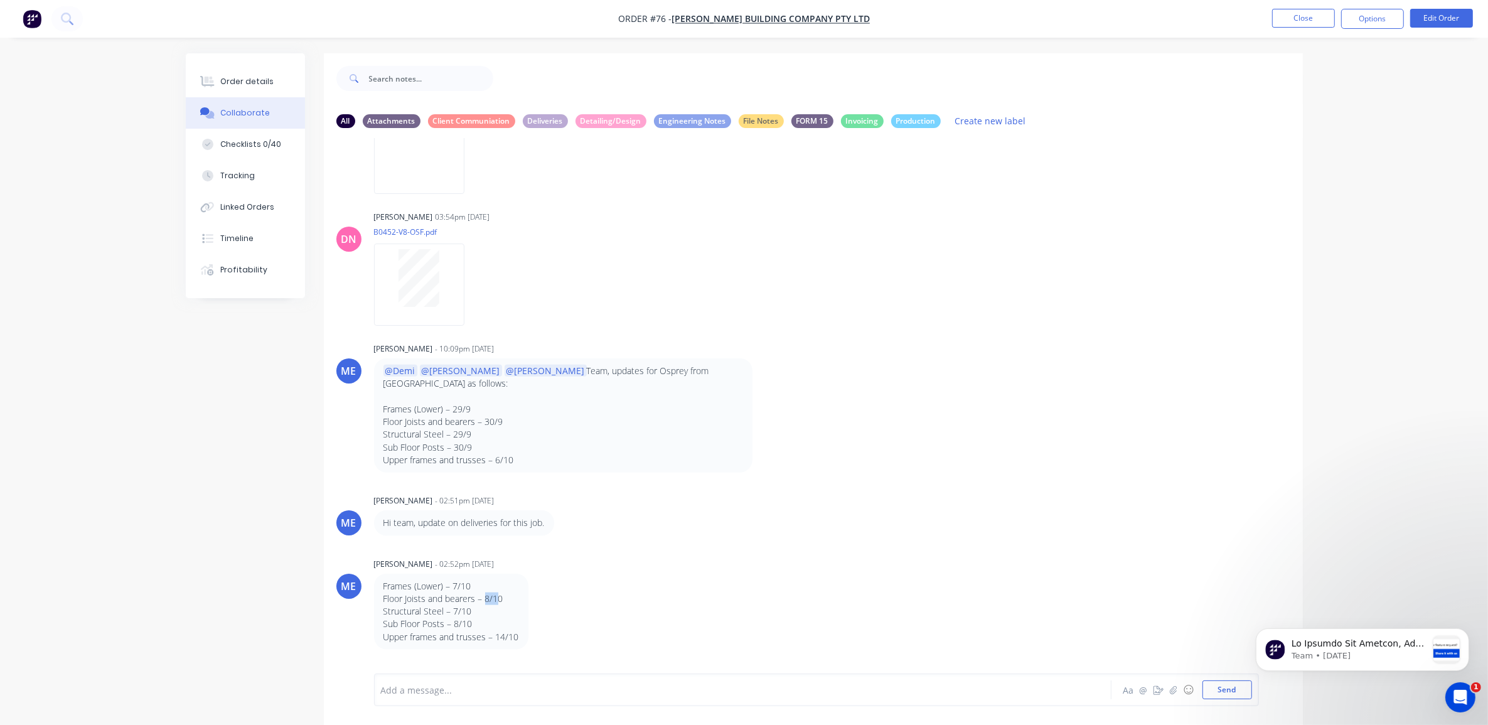
drag, startPoint x: 484, startPoint y: 556, endPoint x: 498, endPoint y: 559, distance: 13.5
click at [498, 592] on p "Floor Joists and bearers – 8/10" at bounding box center [451, 598] width 136 height 13
drag, startPoint x: 498, startPoint y: 559, endPoint x: 413, endPoint y: 551, distance: 85.1
click at [413, 580] on div "Frames (Lower) – 7/10 Floor Joists and bearers – 8/10 Structural Steel – 7/10 S…" at bounding box center [451, 611] width 136 height 63
click at [397, 592] on p "Floor Joists and bearers – 8/10" at bounding box center [451, 598] width 136 height 13
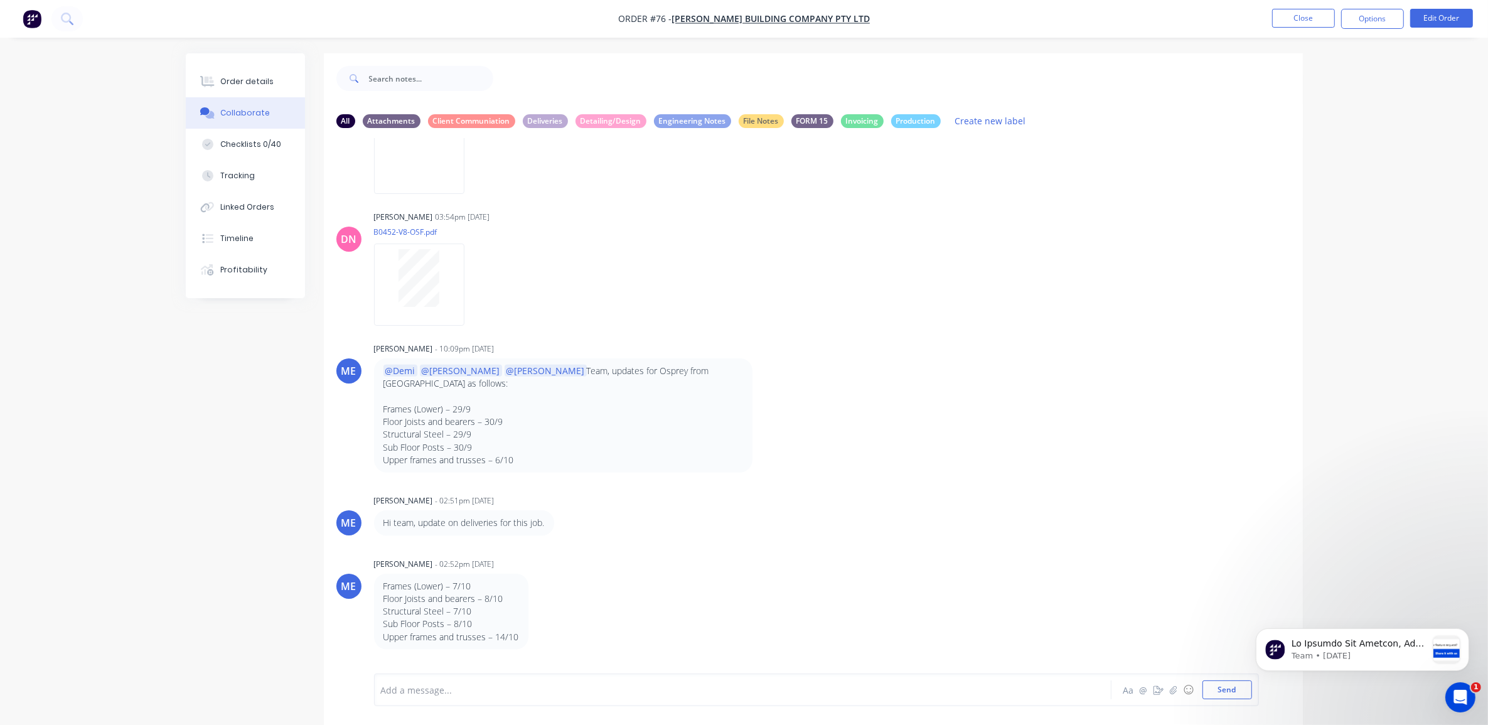
click at [388, 617] on p "Sub Floor Posts – 8/10" at bounding box center [451, 623] width 136 height 13
drag, startPoint x: 390, startPoint y: 560, endPoint x: 449, endPoint y: 558, distance: 59.0
click at [449, 592] on p "Floor Joists and bearers – 8/10" at bounding box center [451, 598] width 136 height 13
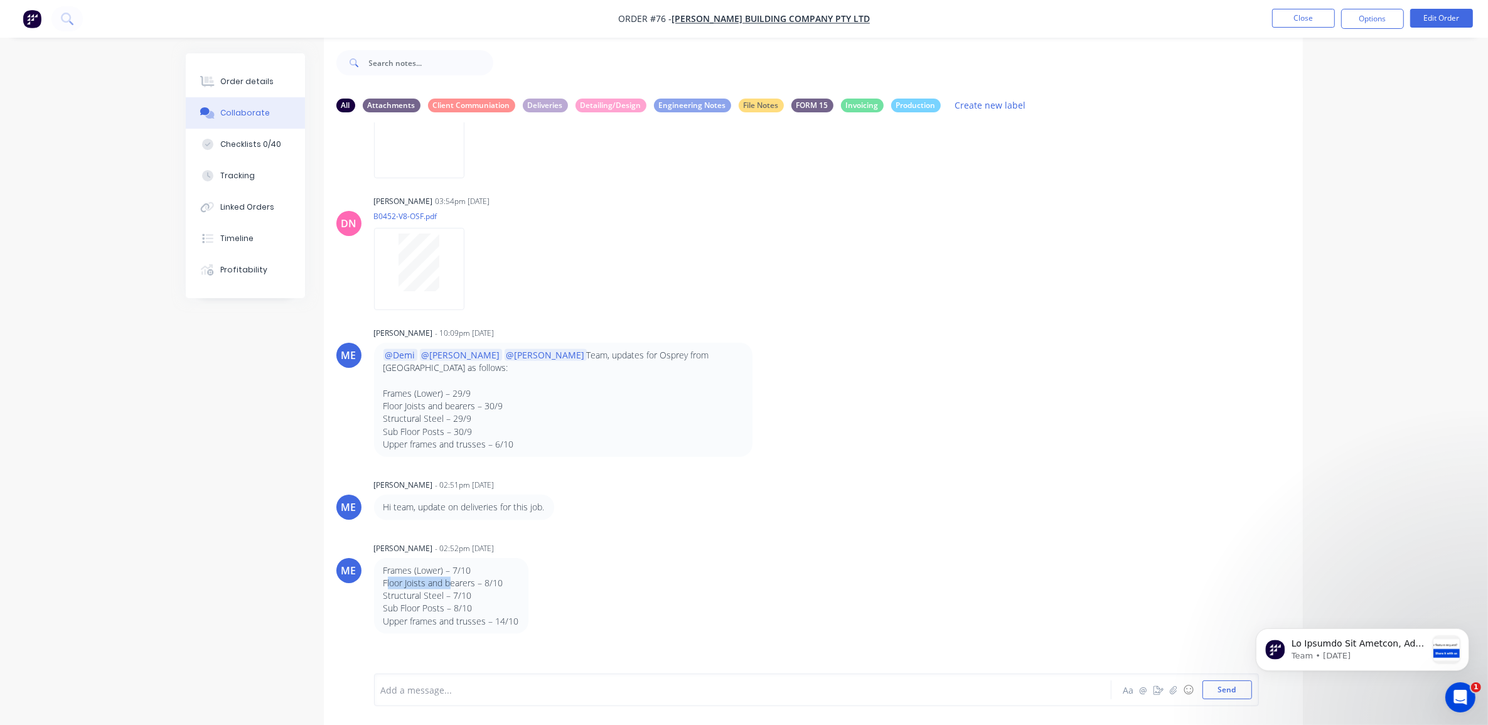
scroll to position [19, 0]
click at [735, 555] on div "Frames (Lower) – 7/10 Floor Joists and bearers – 8/10 Structural Steel – 7/10 S…" at bounding box center [570, 593] width 392 height 76
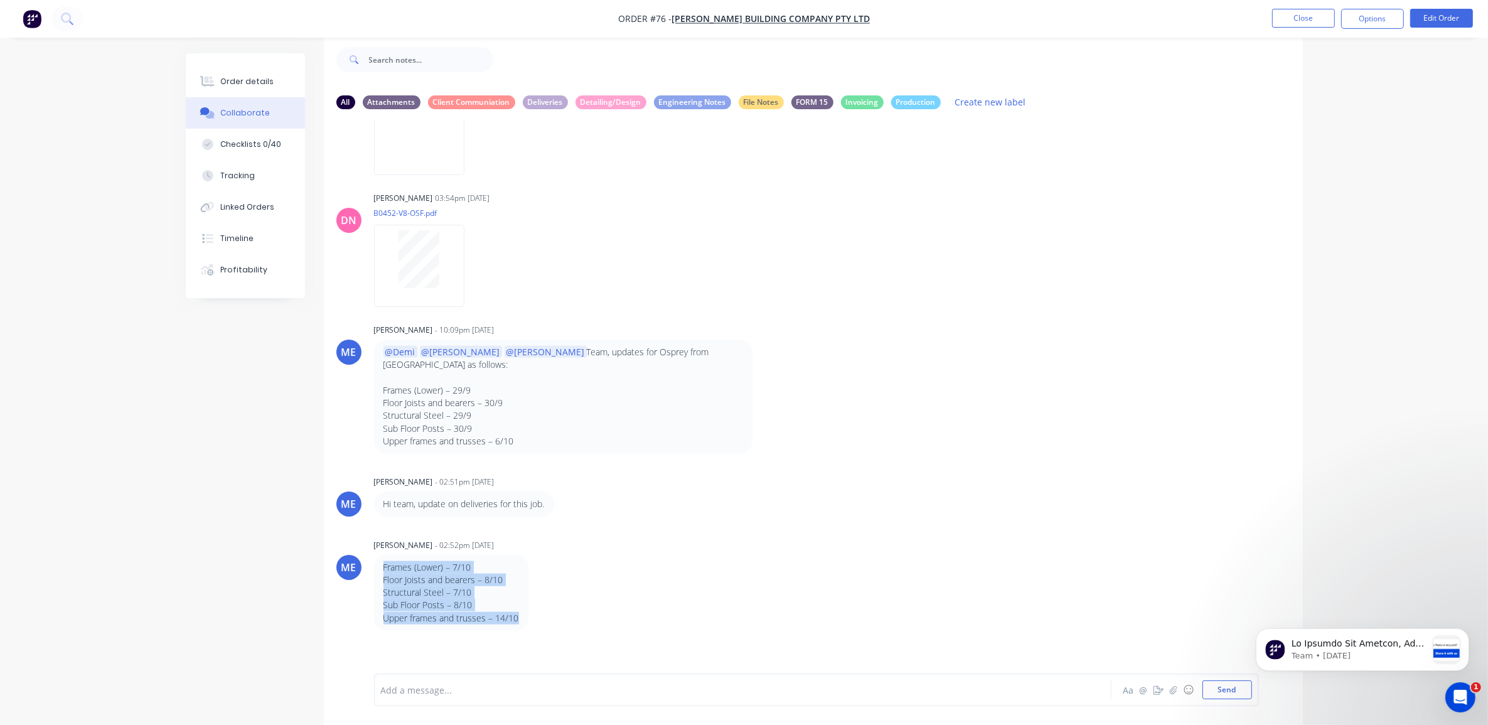
drag, startPoint x: 521, startPoint y: 578, endPoint x: 385, endPoint y: 525, distance: 146.0
click at [385, 555] on div "Frames (Lower) – 7/10 Floor Joists and bearers – 8/10 Structural Steel – 7/10 S…" at bounding box center [451, 593] width 154 height 76
copy div "Frames (Lower) – 7/10 Floor Joists and bearers – 8/10 Structural Steel – 7/10 S…"
